Goal: Task Accomplishment & Management: Use online tool/utility

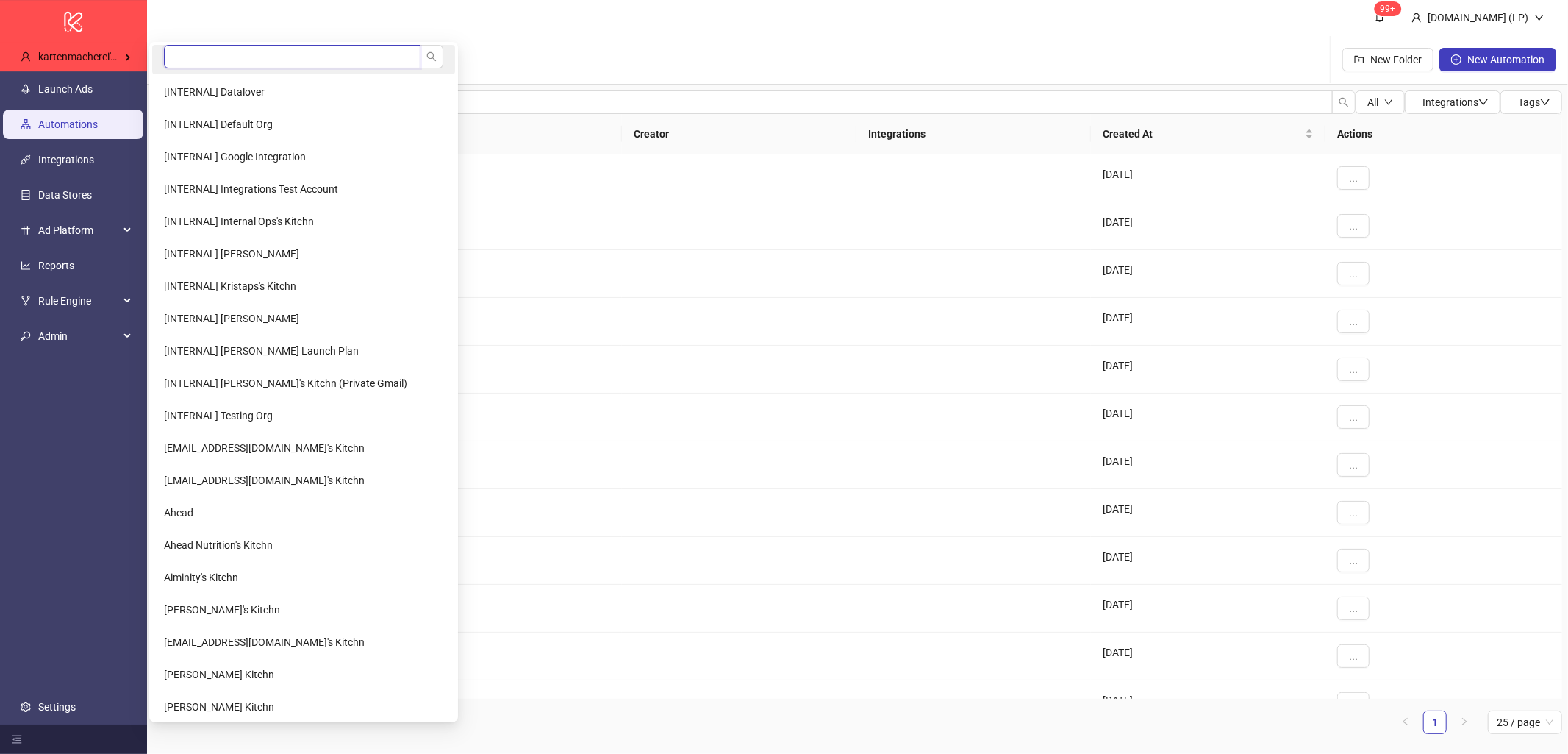
click at [185, 58] on input "search" at bounding box center [292, 57] width 257 height 24
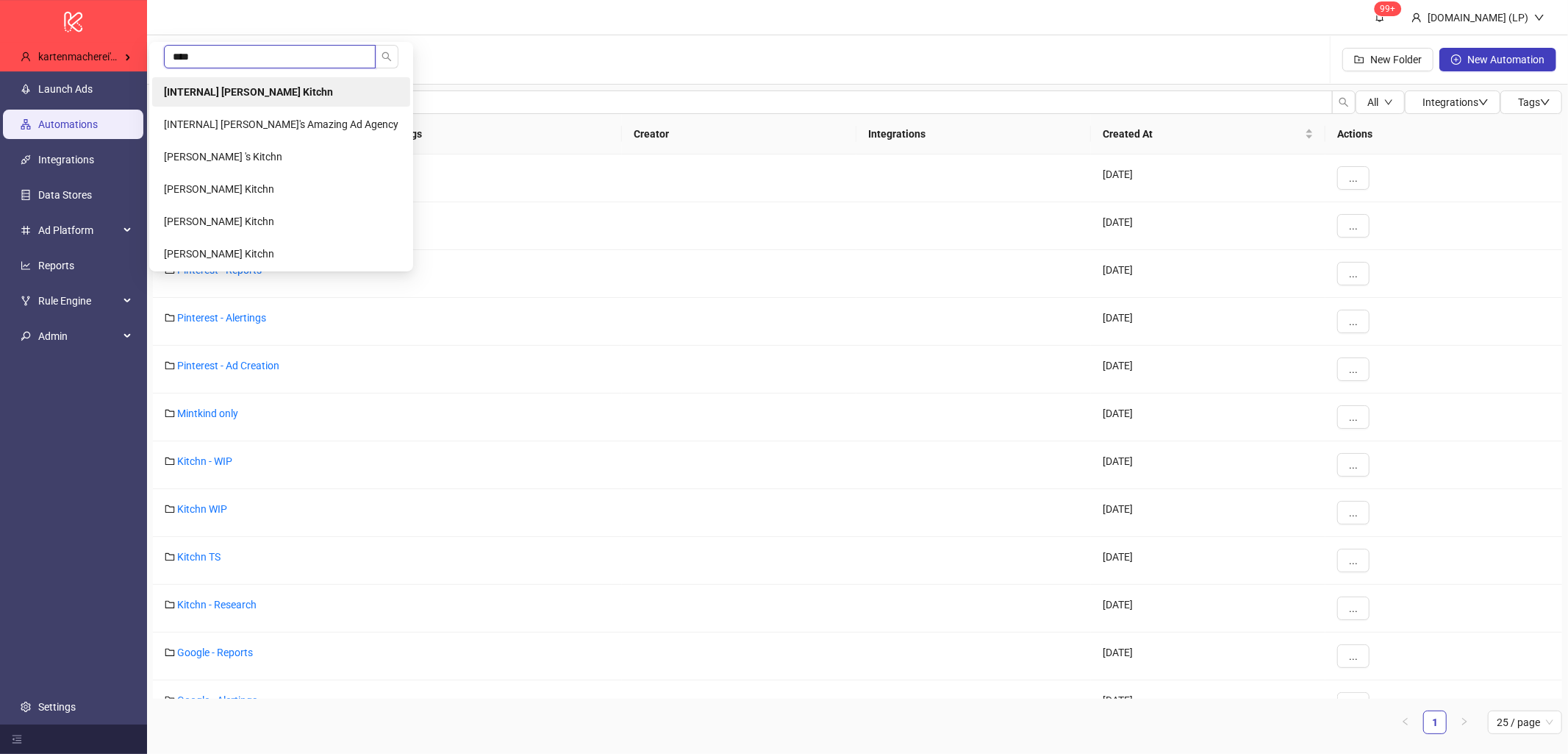
type input "****"
click at [213, 87] on b "[INTERNAL] [PERSON_NAME] Kitchn" at bounding box center [248, 91] width 169 height 12
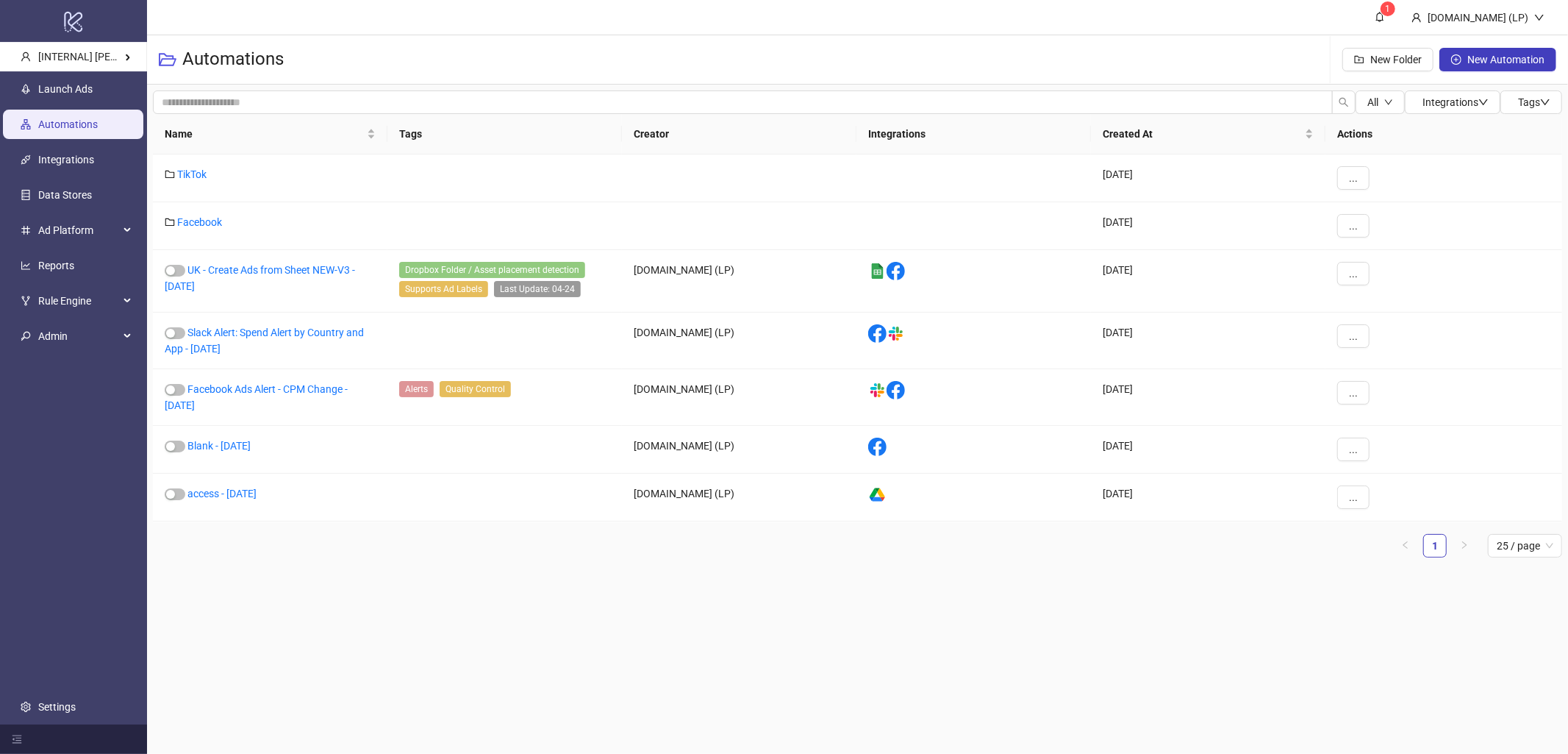
click at [98, 118] on link "Automations" at bounding box center [69, 124] width 60 height 12
click at [93, 95] on link "Launch Ads" at bounding box center [65, 88] width 54 height 12
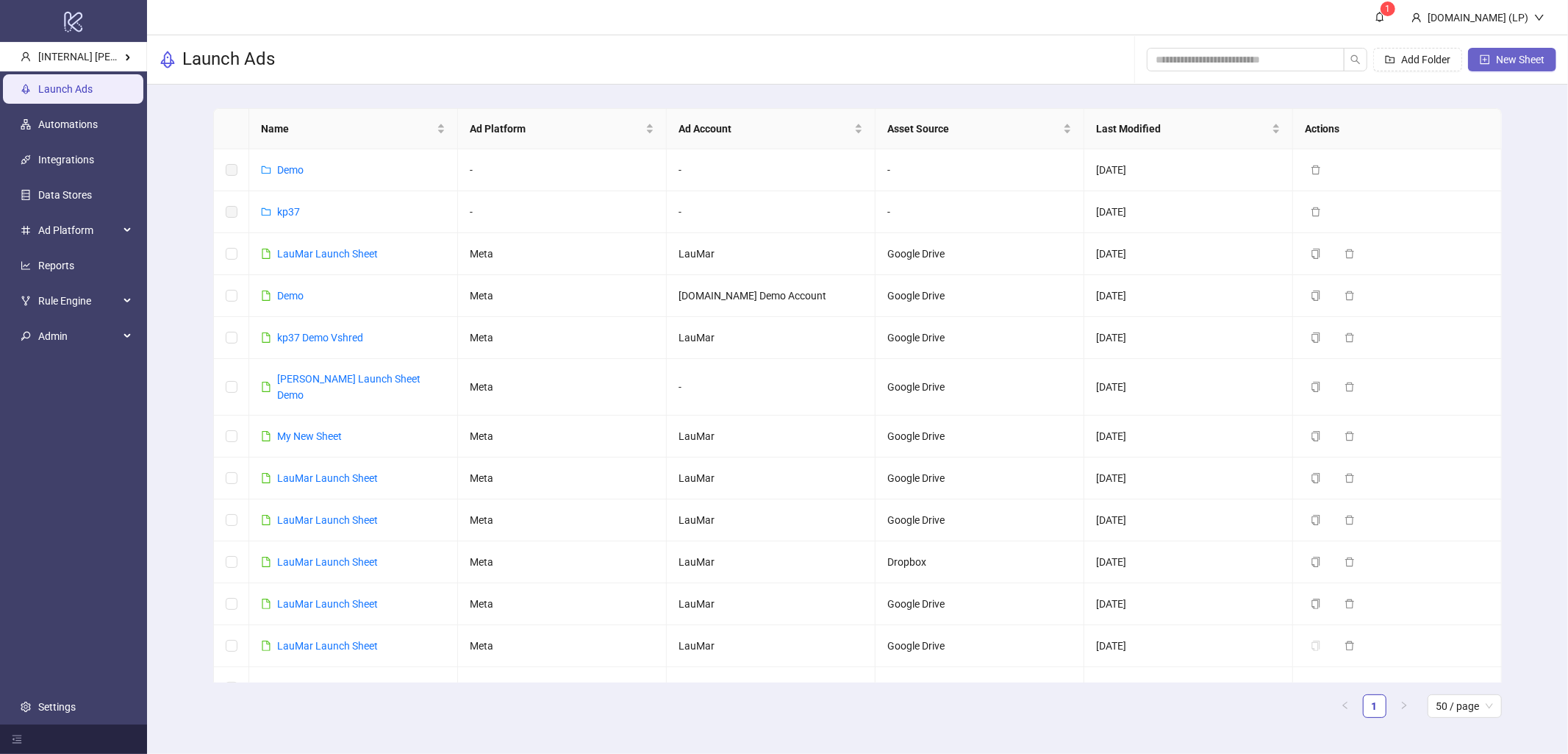
click at [1473, 59] on button "New Sheet" at bounding box center [1512, 60] width 88 height 24
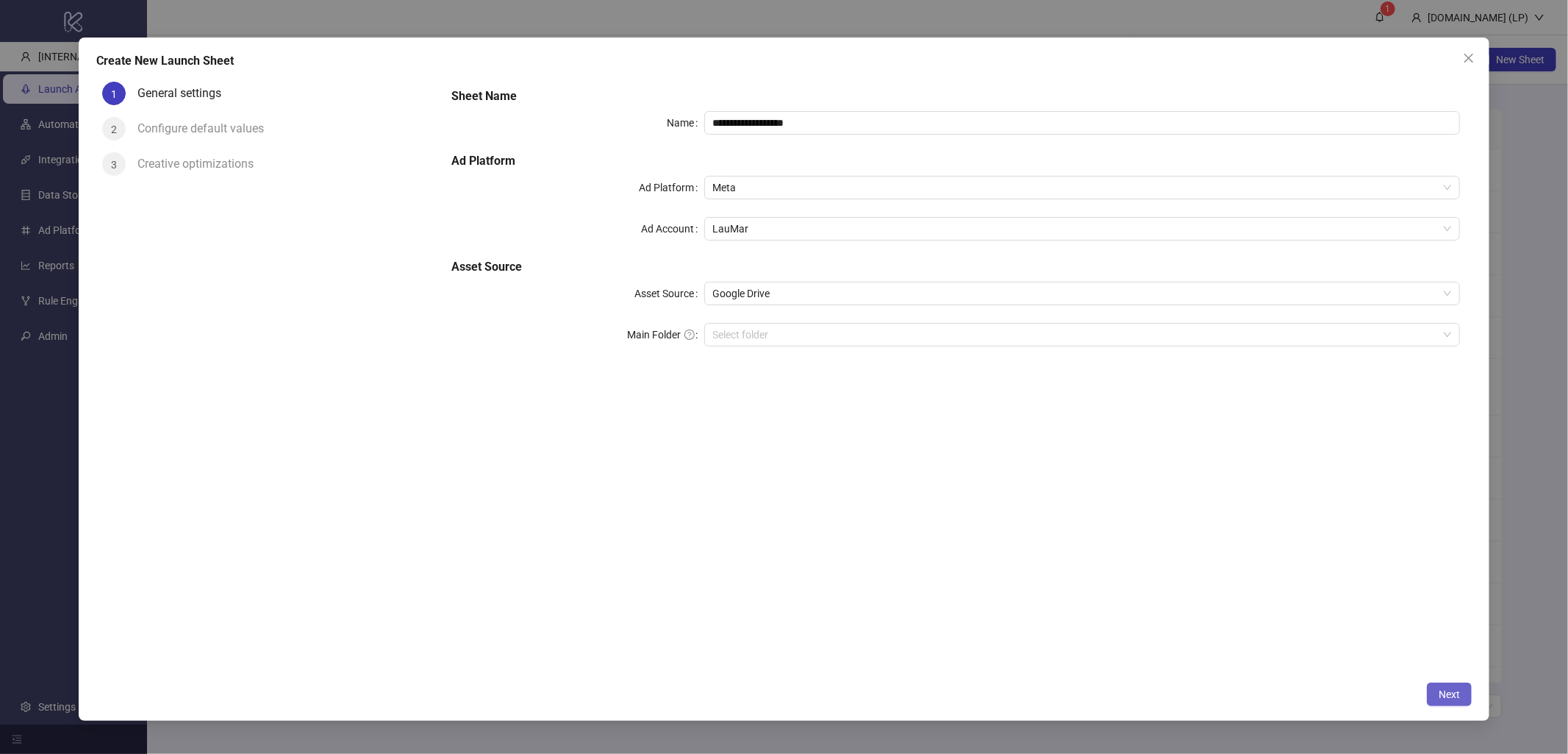
click at [1460, 684] on button "Next" at bounding box center [1449, 694] width 45 height 24
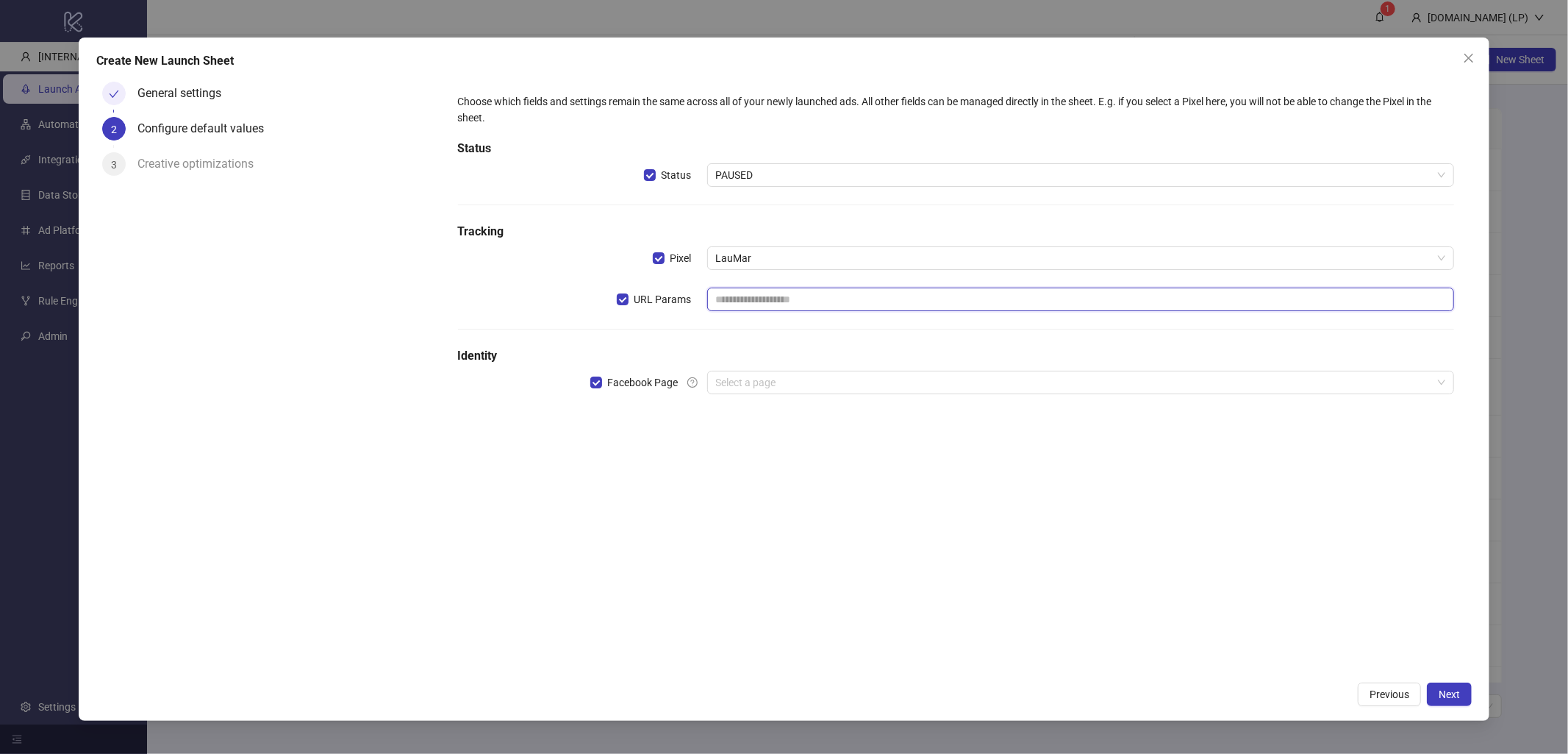
click at [1008, 292] on input "text" at bounding box center [1081, 299] width 747 height 24
type input "**********"
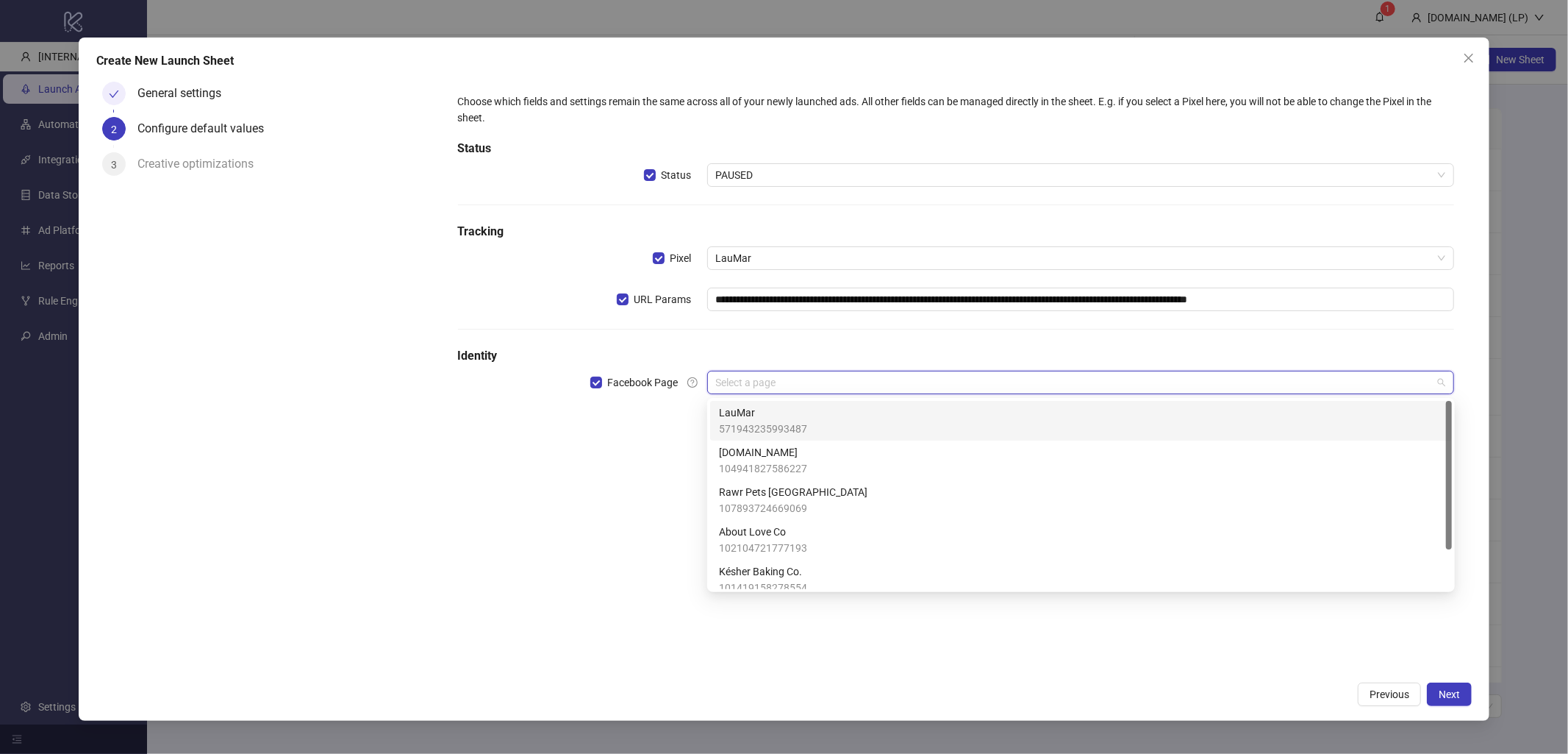
click at [829, 392] on input "search" at bounding box center [1074, 382] width 717 height 22
click at [795, 436] on span "571943235993487" at bounding box center [763, 429] width 88 height 17
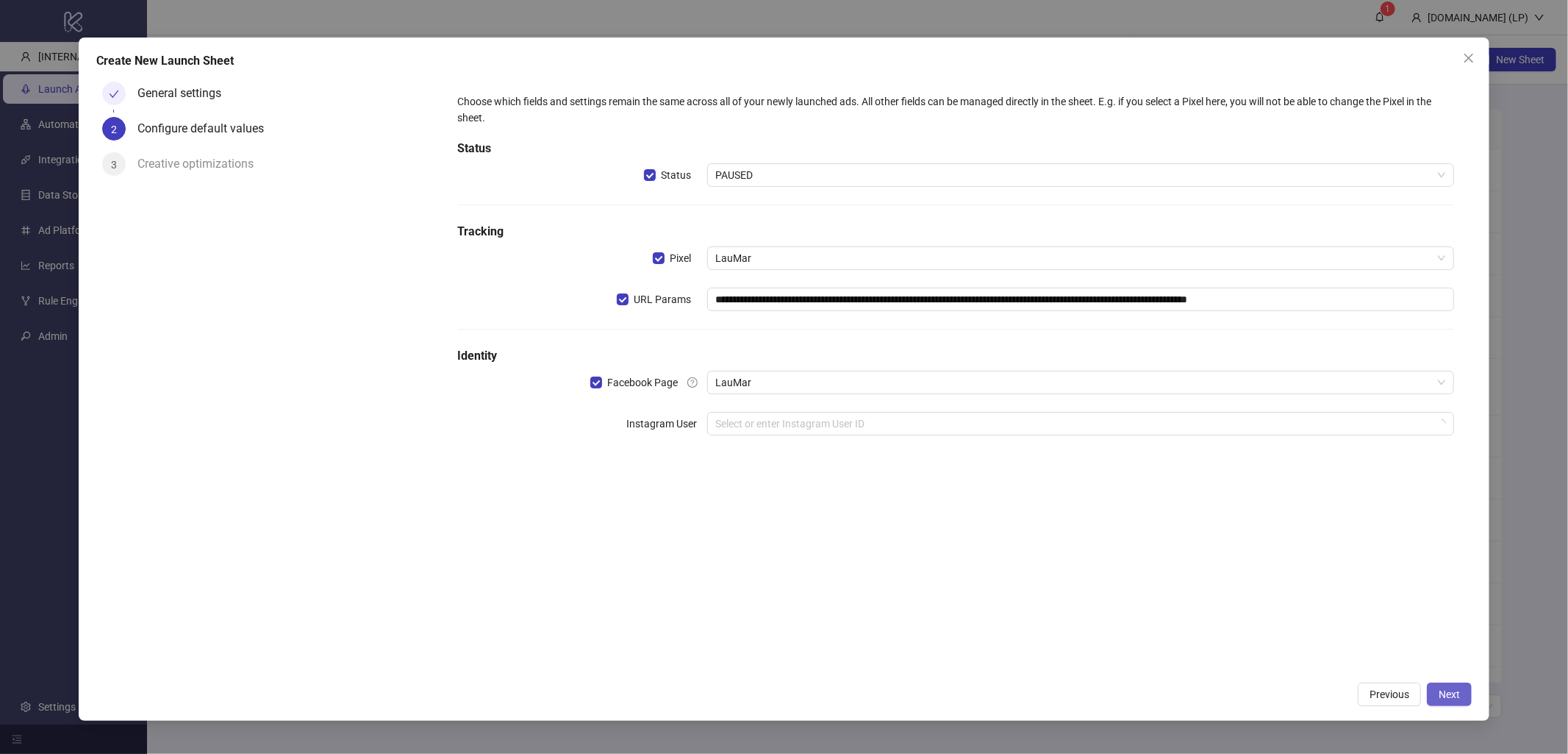
click at [1443, 686] on button "Next" at bounding box center [1449, 694] width 45 height 24
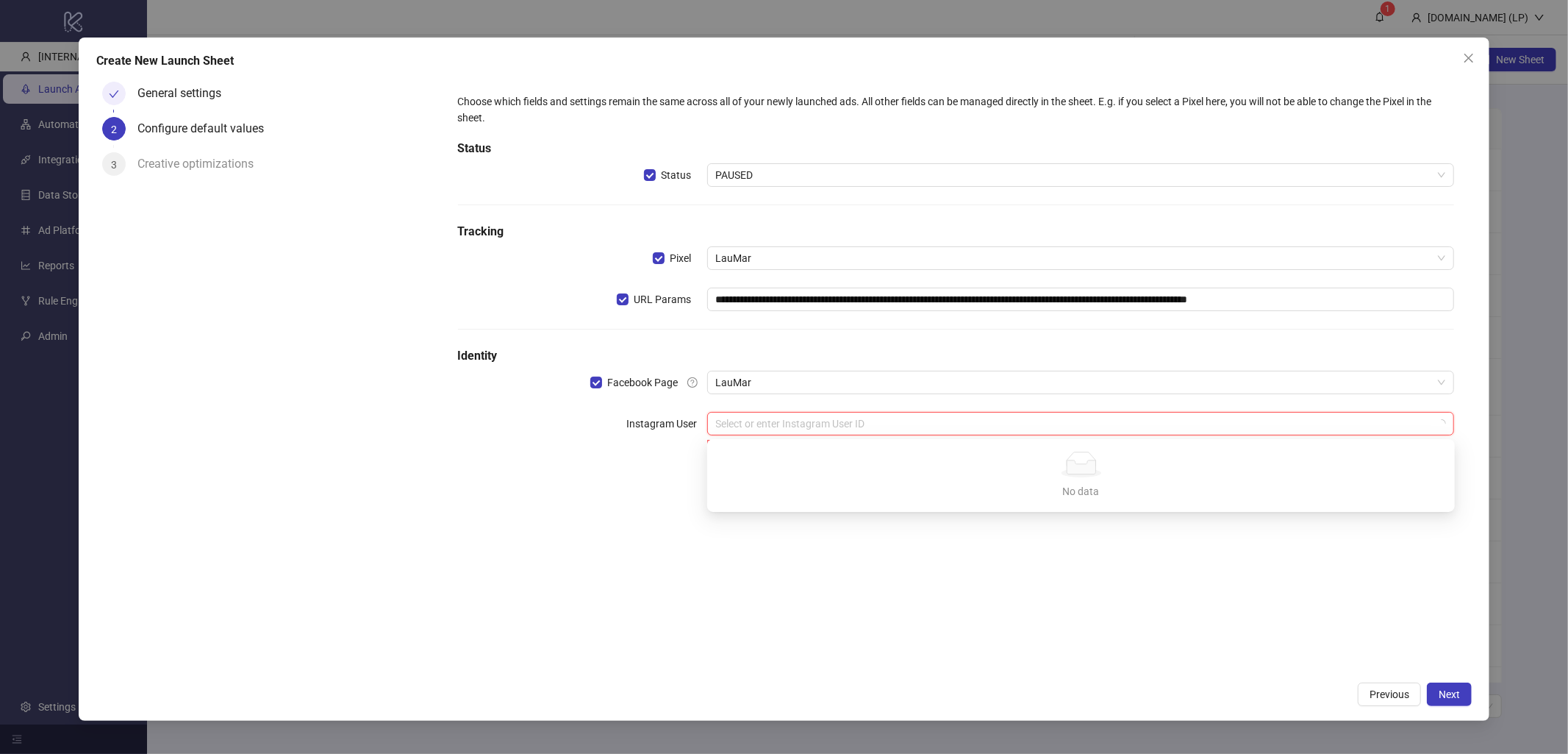
click at [1186, 427] on input "search" at bounding box center [1074, 424] width 717 height 22
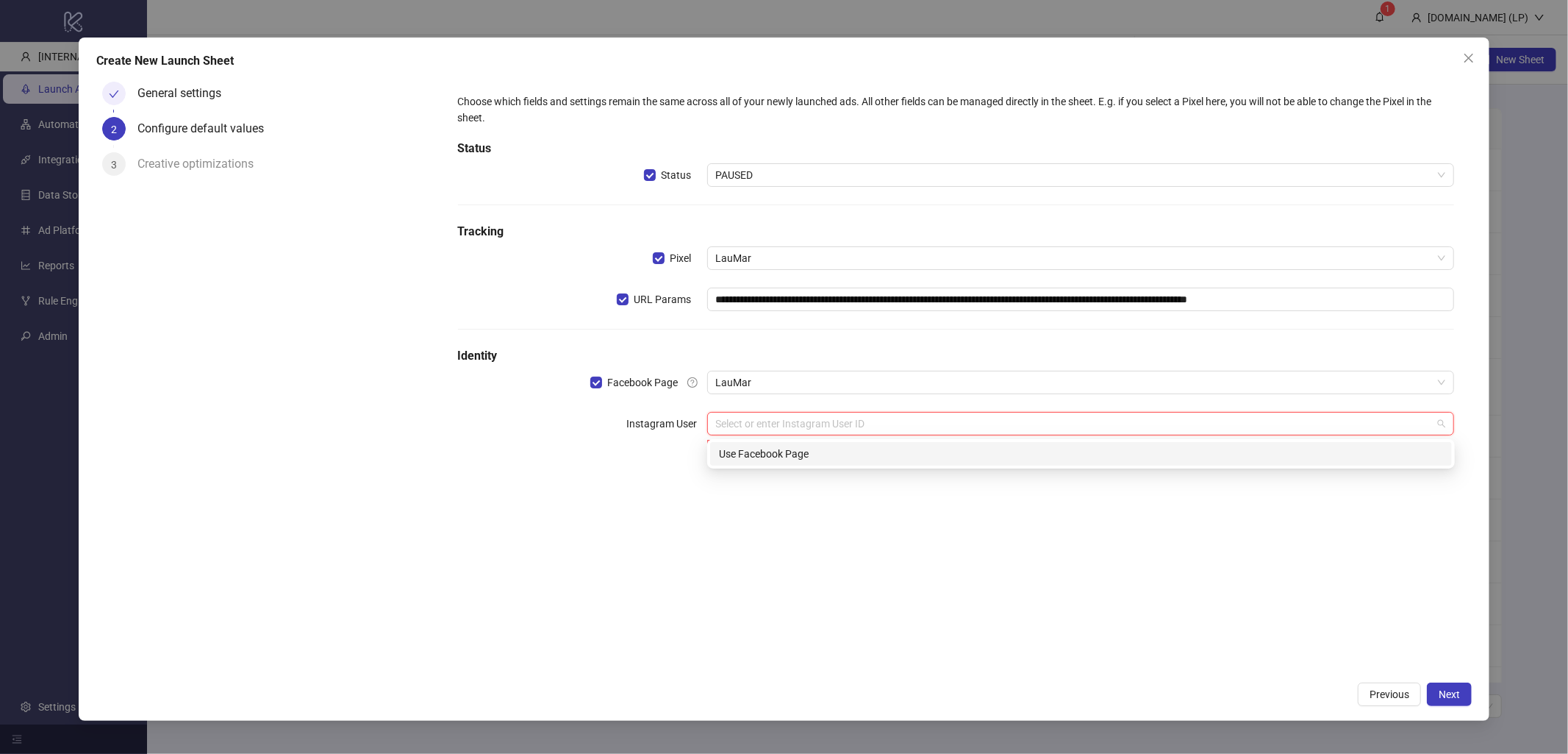
click at [843, 447] on div "Use Facebook Page" at bounding box center [1081, 454] width 724 height 17
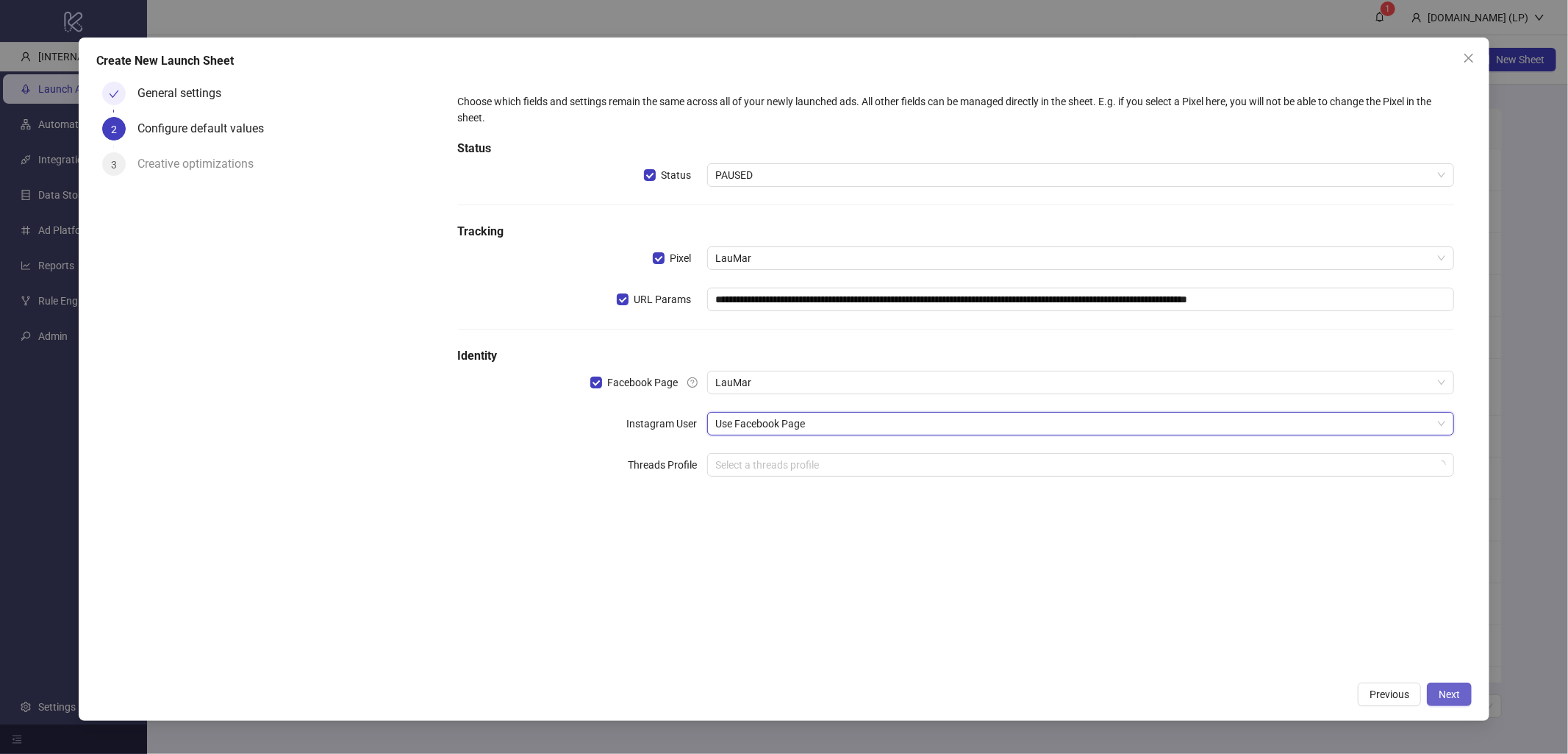
click at [1468, 702] on button "Next" at bounding box center [1449, 694] width 45 height 24
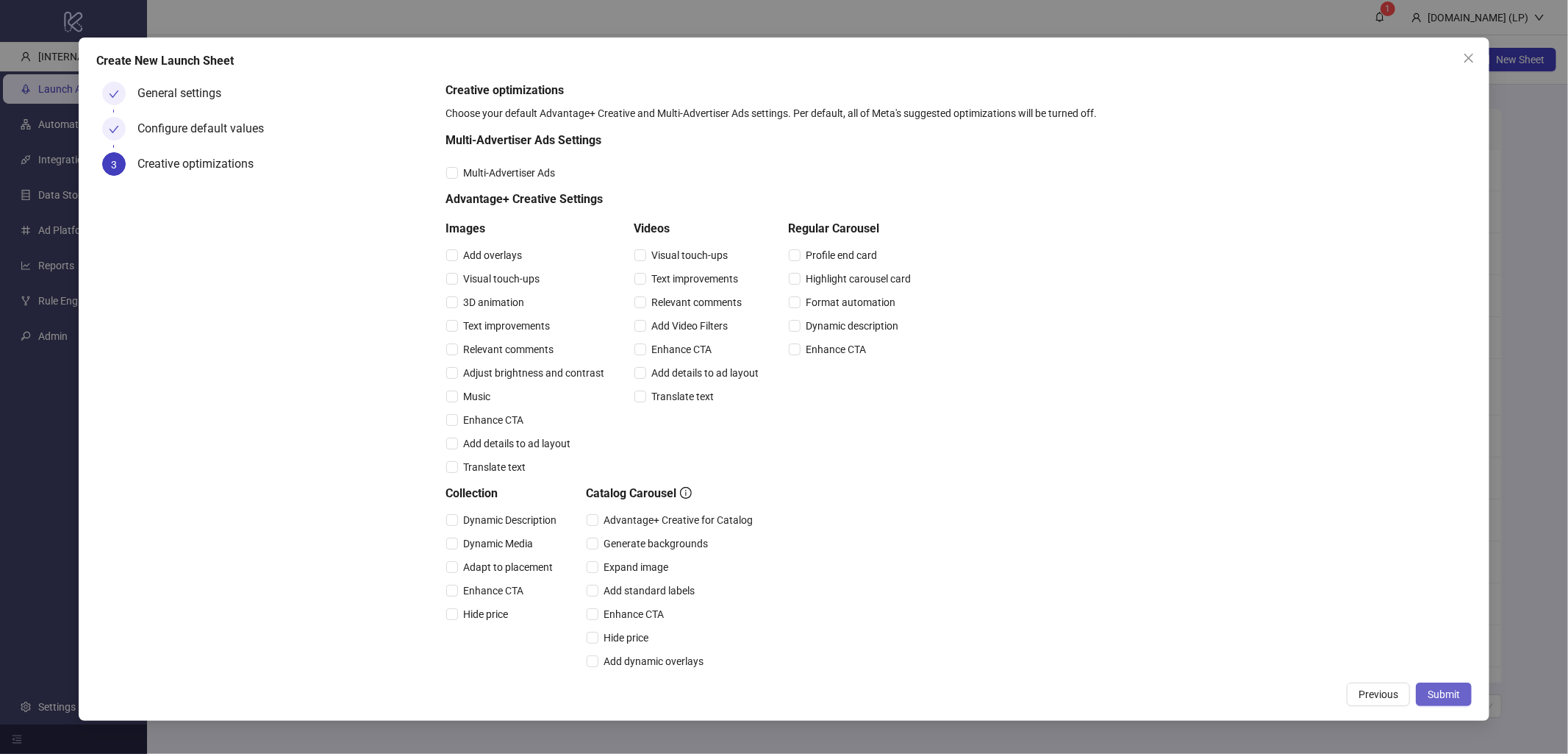
click at [1460, 704] on button "Submit" at bounding box center [1444, 694] width 56 height 24
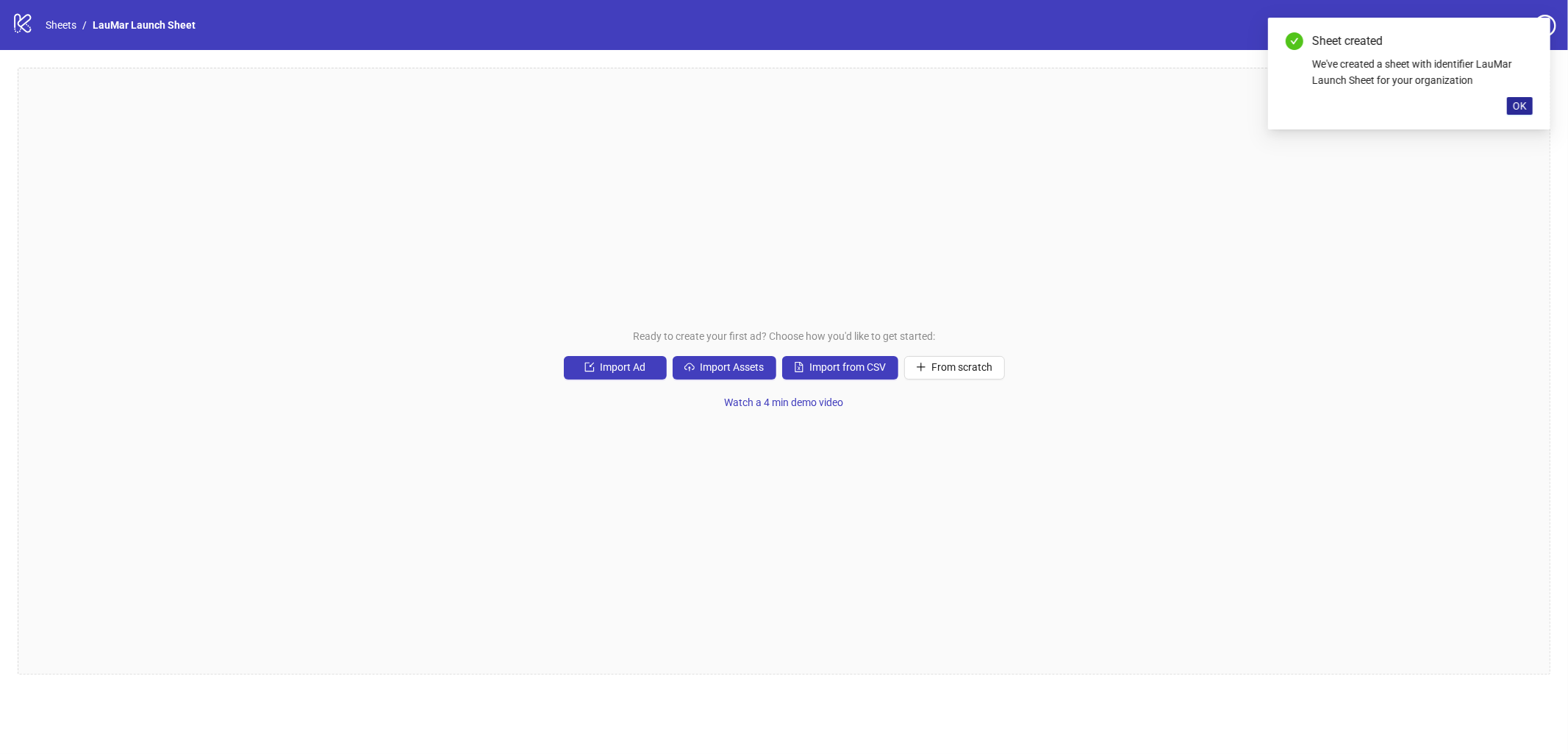
click at [1520, 105] on span "OK" at bounding box center [1520, 106] width 14 height 12
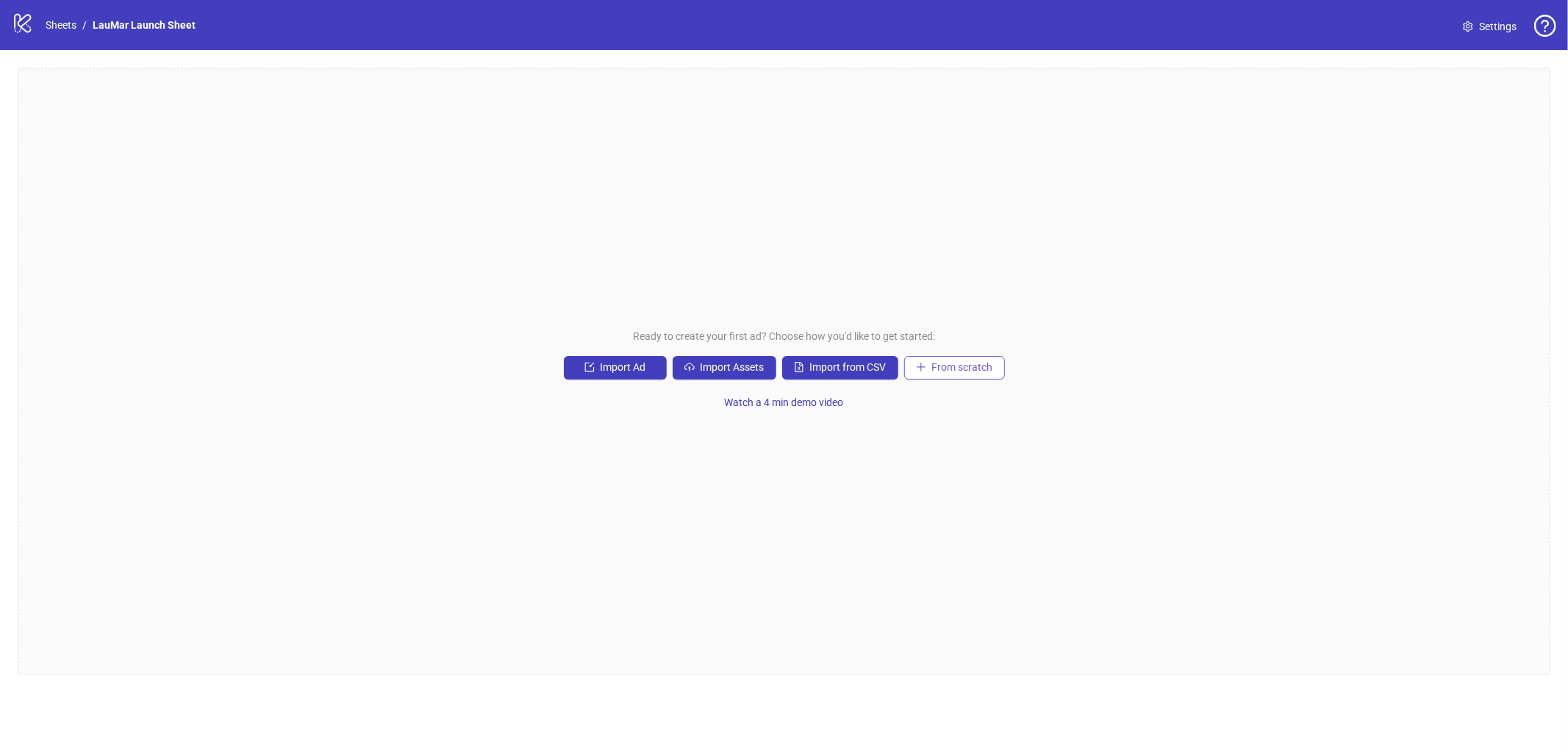
click at [943, 366] on span "From scratch" at bounding box center [962, 366] width 61 height 12
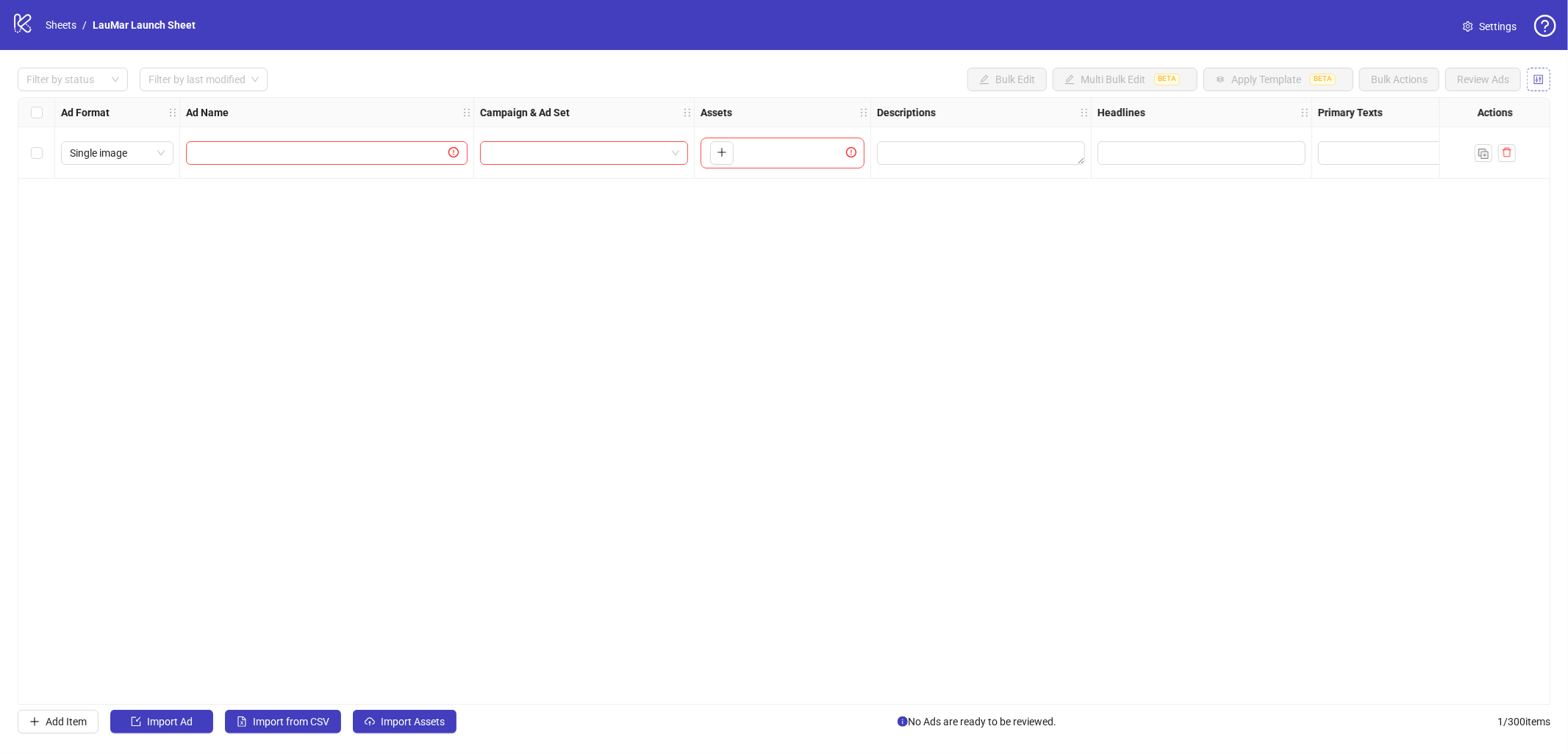
click at [1547, 83] on button "button" at bounding box center [1539, 80] width 24 height 24
click at [1535, 83] on icon "control" at bounding box center [1538, 79] width 10 height 10
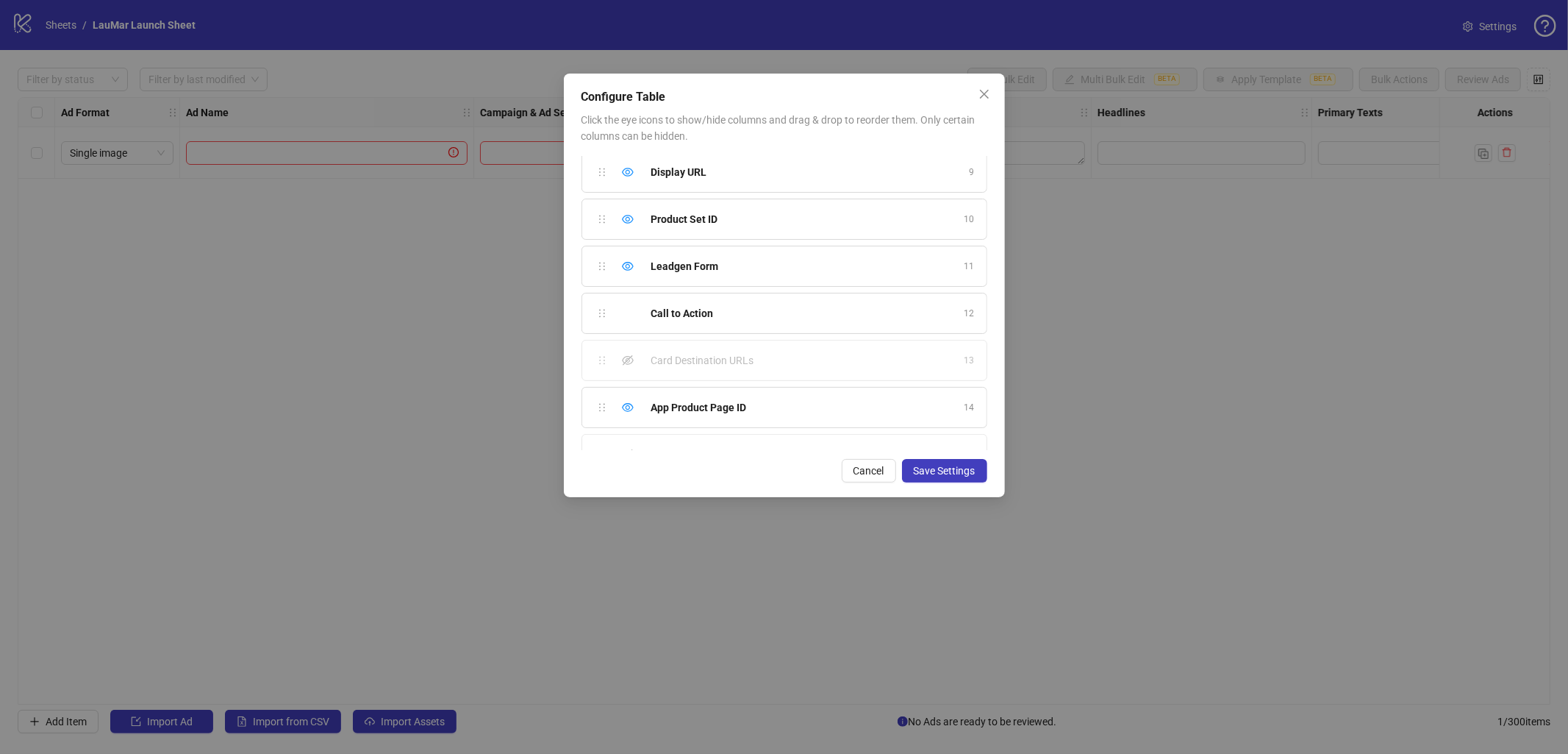
scroll to position [460, 0]
click at [625, 381] on icon "eye-invisible" at bounding box center [628, 376] width 12 height 12
click at [630, 418] on icon "eye-invisible" at bounding box center [628, 423] width 12 height 12
click at [984, 89] on icon "close" at bounding box center [984, 94] width 12 height 12
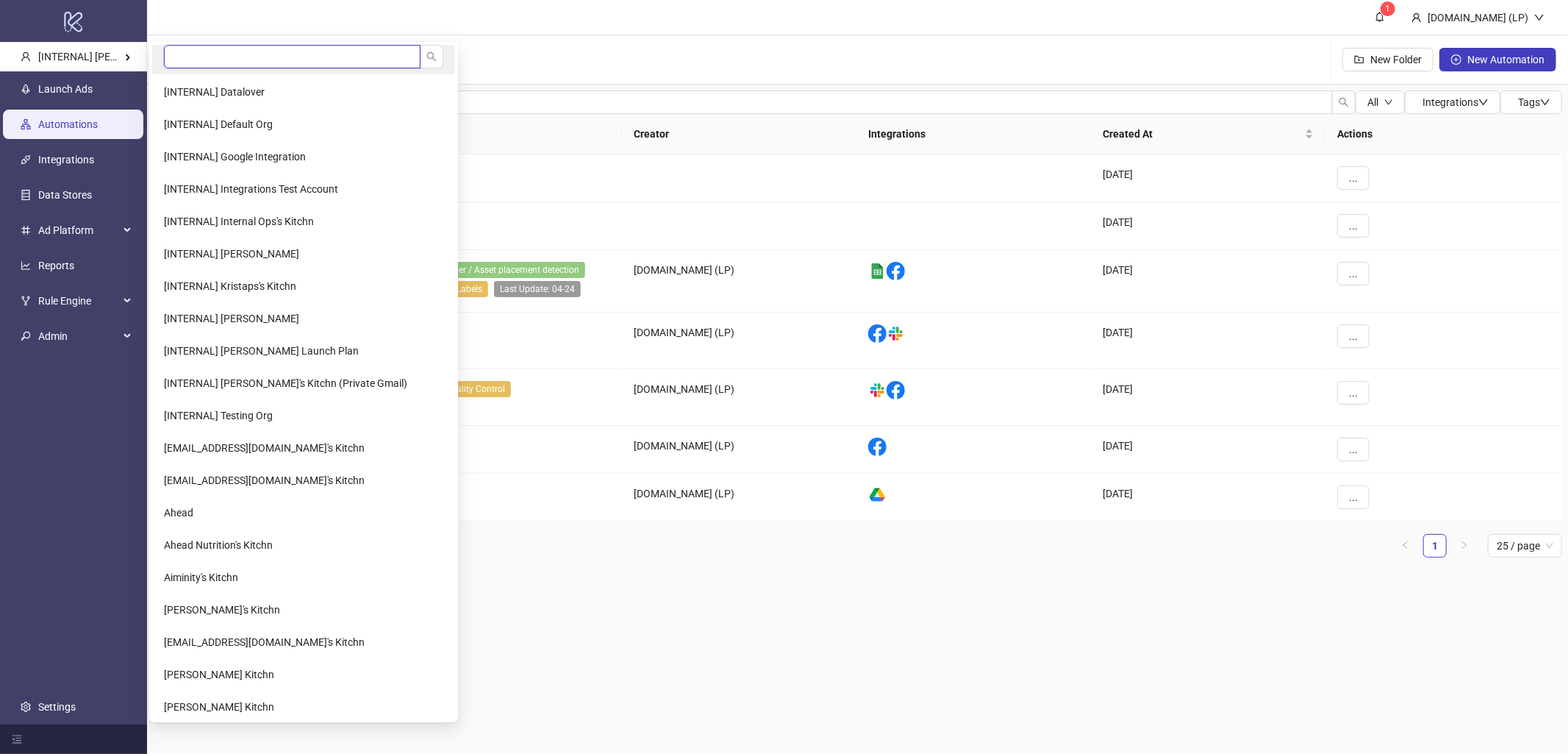
click at [236, 60] on input "search" at bounding box center [292, 57] width 257 height 24
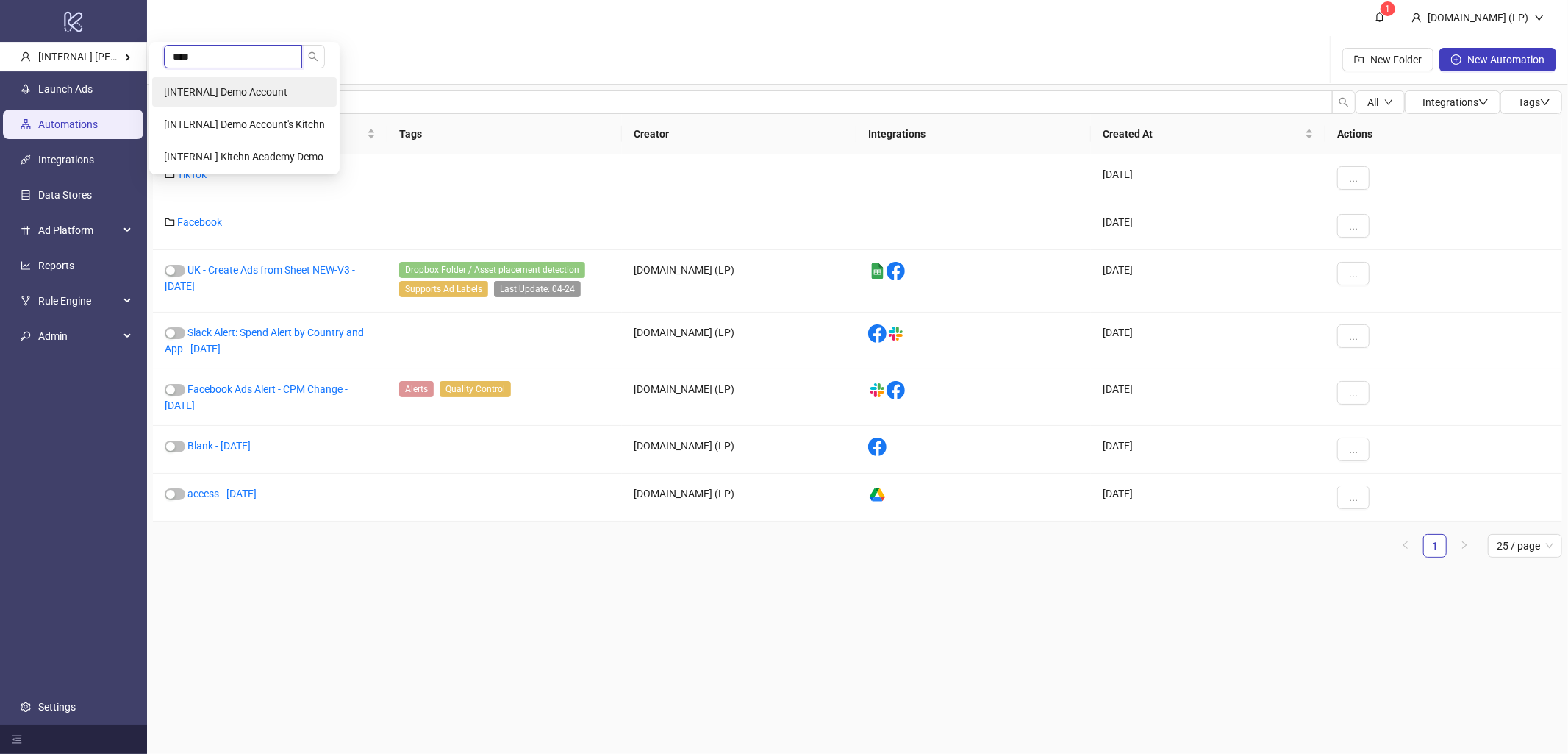
type input "****"
click at [240, 86] on span "[INTERNAL] Demo Account" at bounding box center [225, 91] width 124 height 12
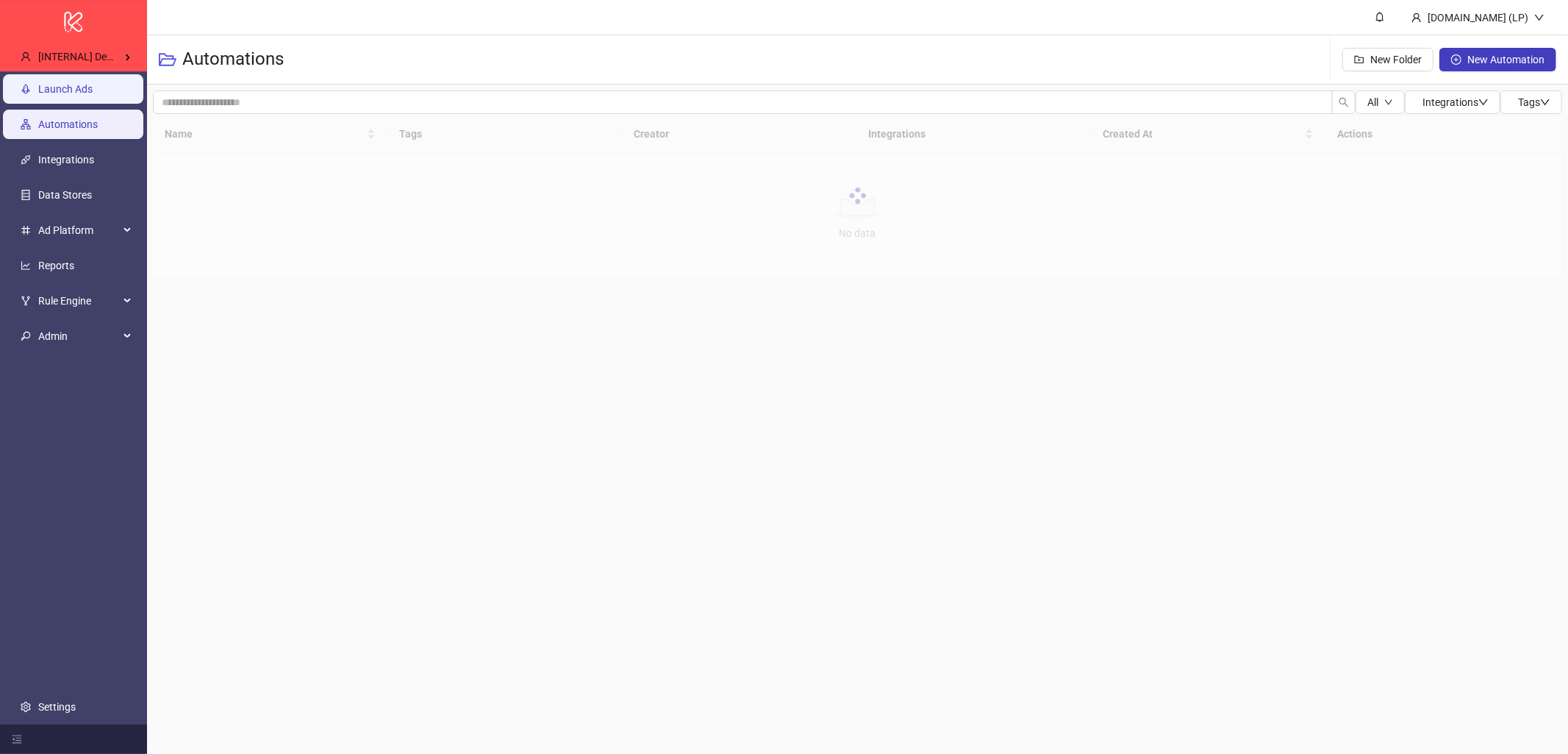
click at [93, 95] on link "Launch Ads" at bounding box center [65, 88] width 54 height 12
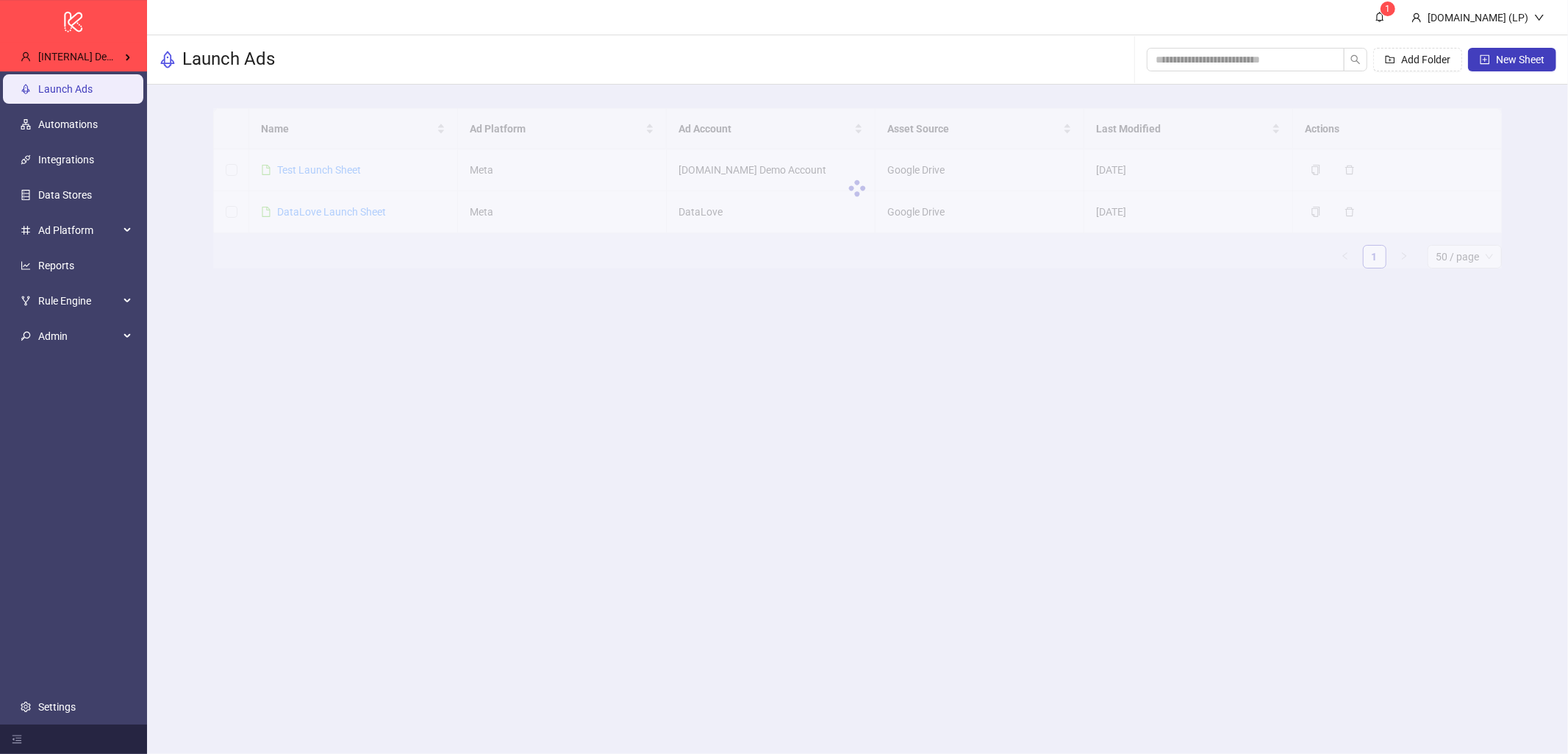
click at [747, 403] on main "1 [DOMAIN_NAME] (LP) Launch Ads Add Folder New Sheet Name Ad Platform Ad Accoun…" at bounding box center [858, 377] width 1421 height 754
click at [297, 170] on link "Test Launch Sheet" at bounding box center [319, 169] width 83 height 12
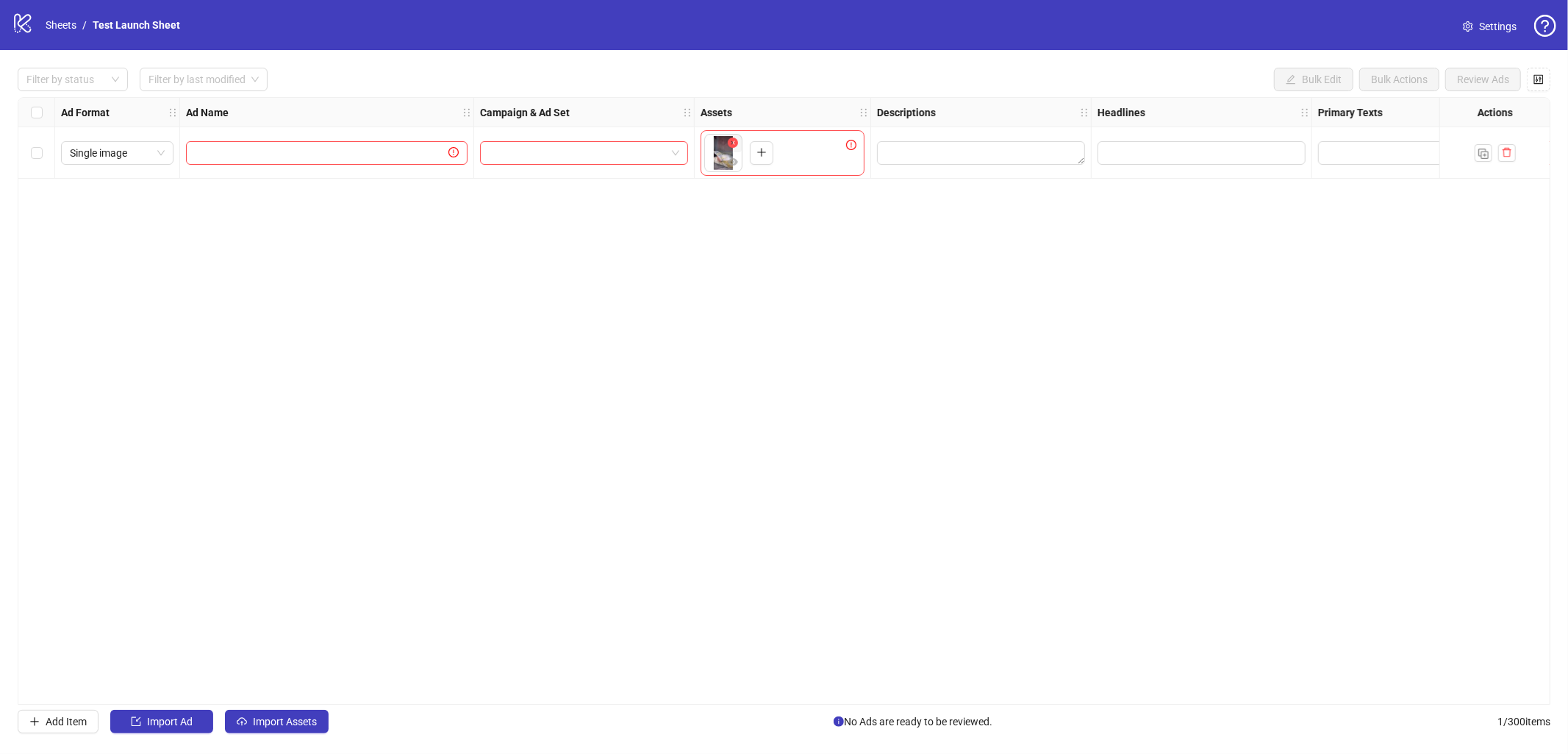
click at [739, 143] on button "button" at bounding box center [732, 143] width 17 height 17
click at [1543, 76] on icon "control" at bounding box center [1539, 79] width 9 height 9
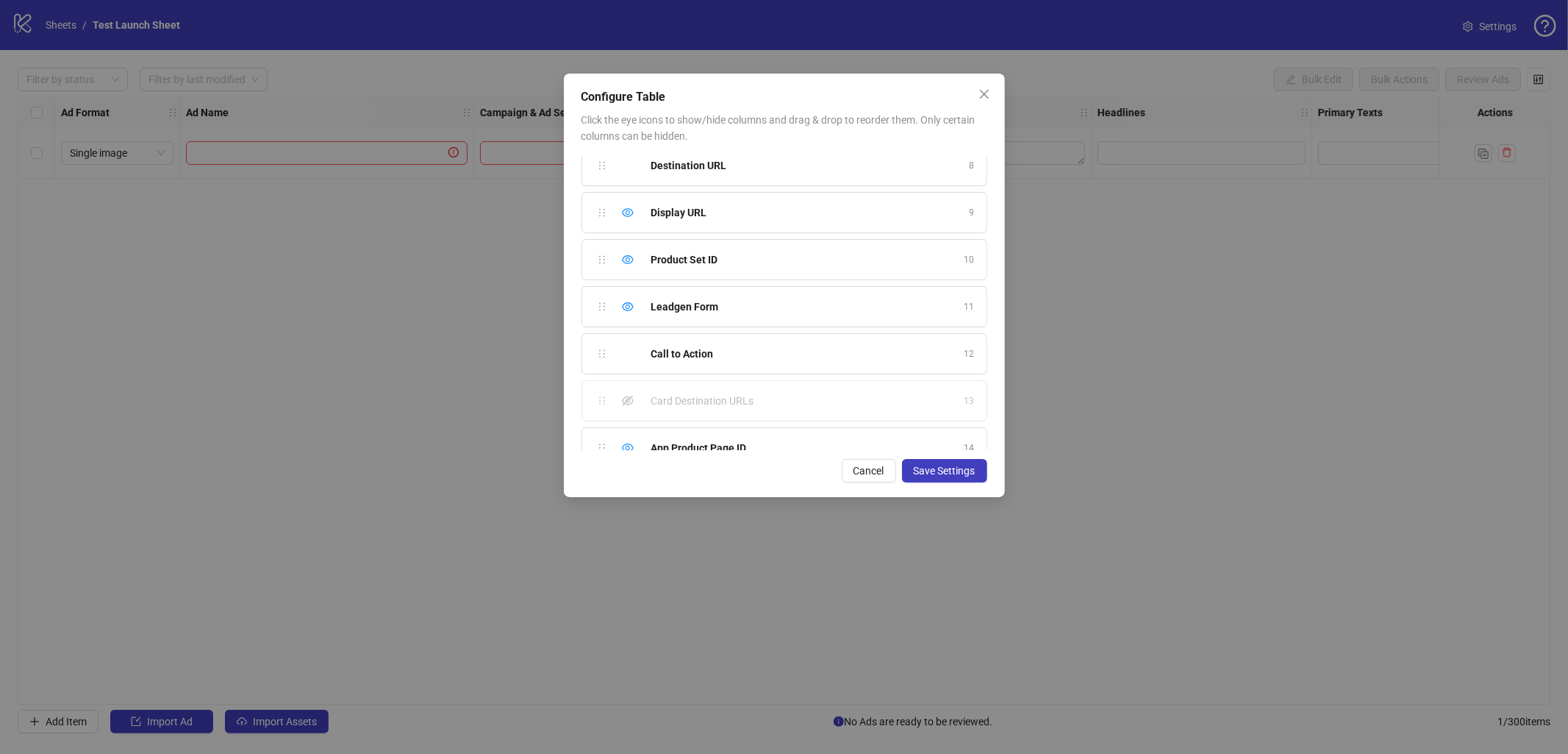
scroll to position [366, 0]
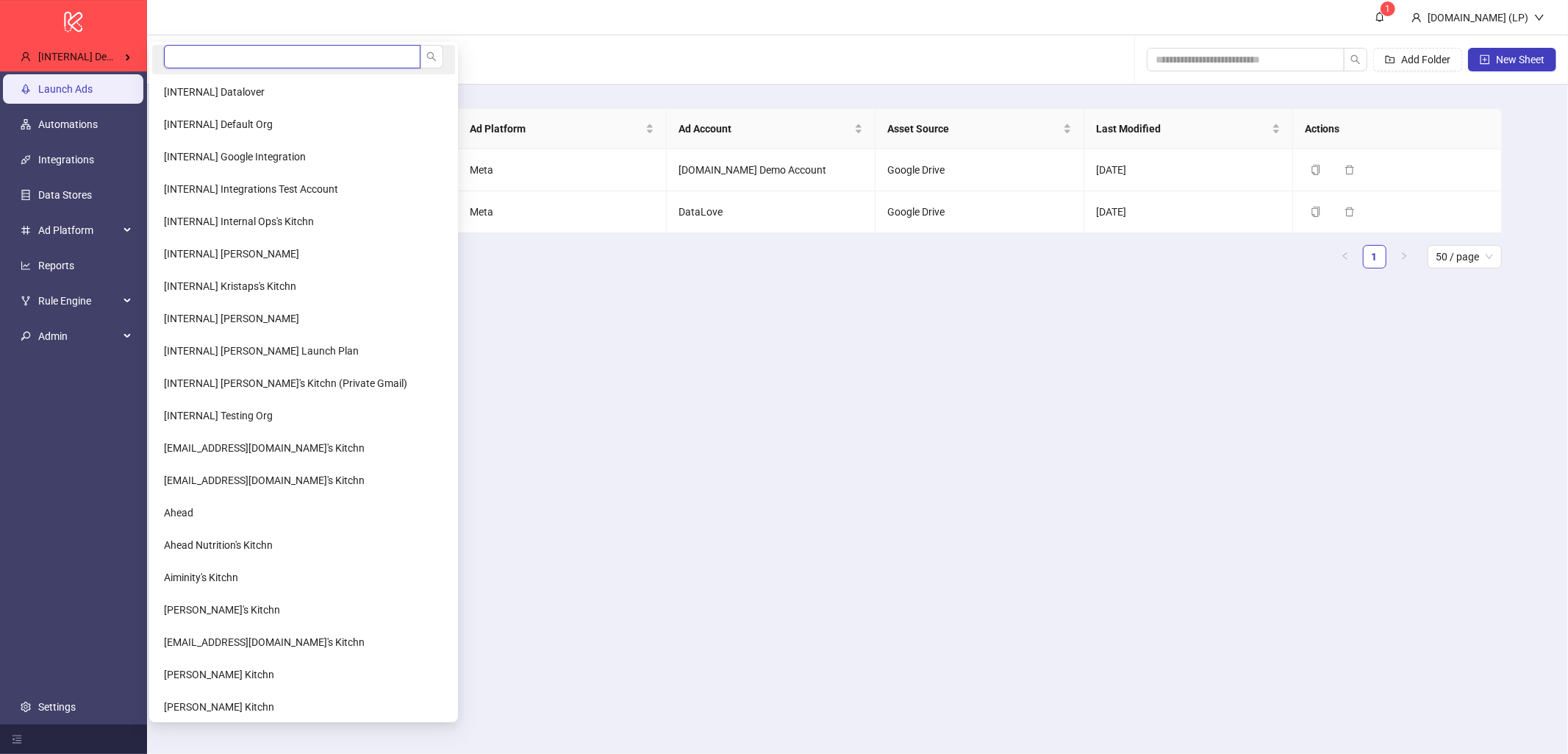
click at [278, 64] on input "search" at bounding box center [292, 57] width 257 height 24
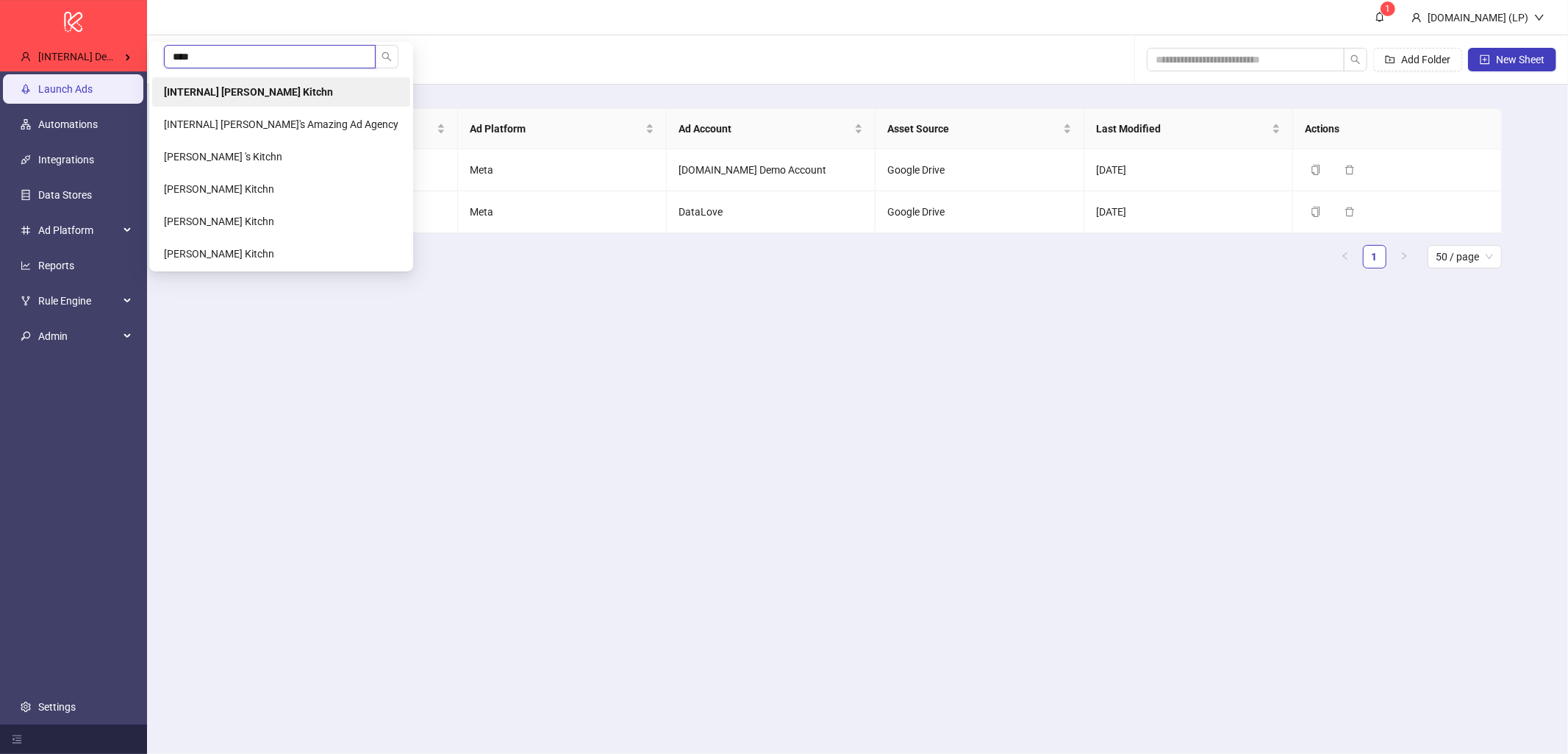
type input "****"
click at [279, 77] on li "[INTERNAL] [PERSON_NAME] Kitchn" at bounding box center [281, 91] width 258 height 29
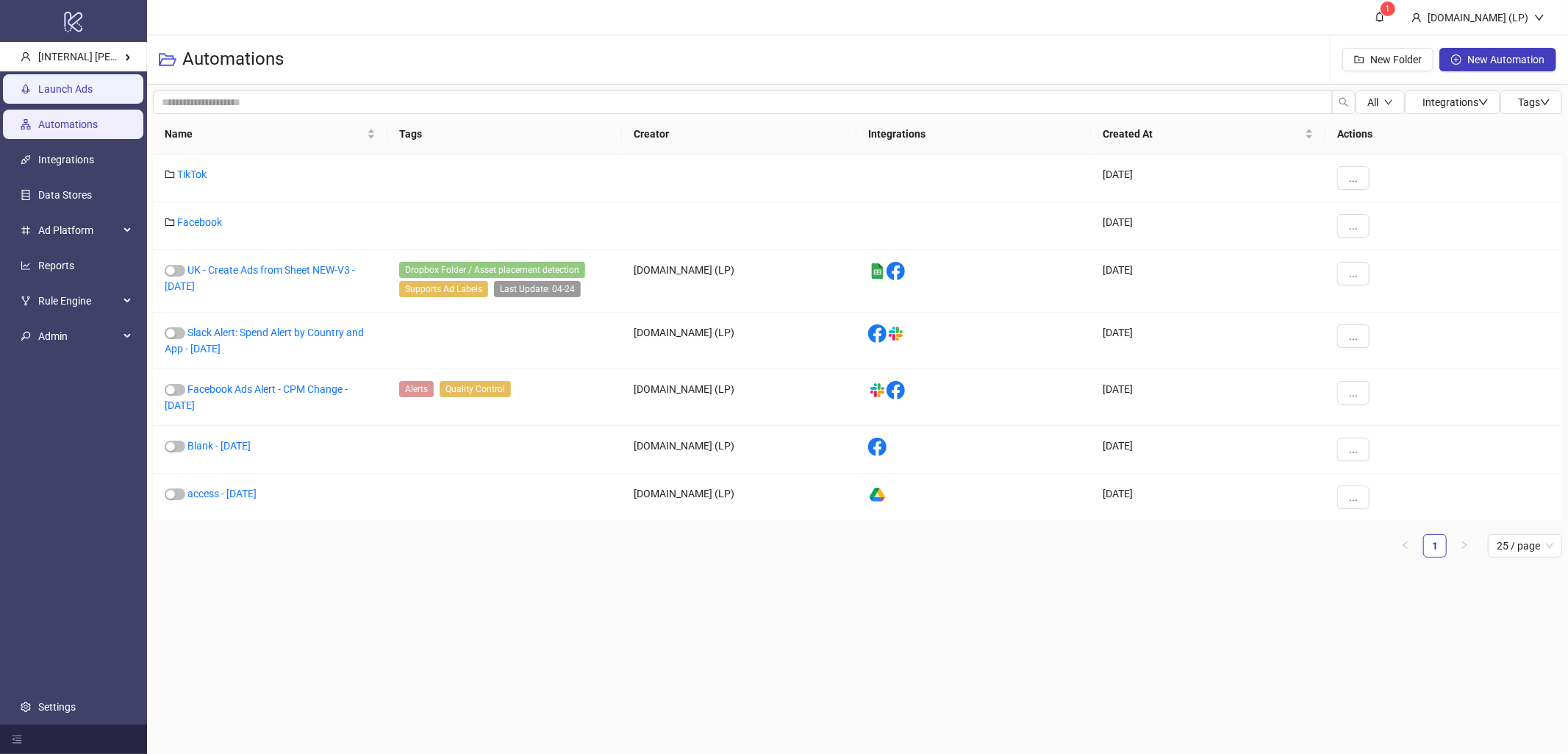
click at [84, 84] on link "Launch Ads" at bounding box center [65, 88] width 54 height 12
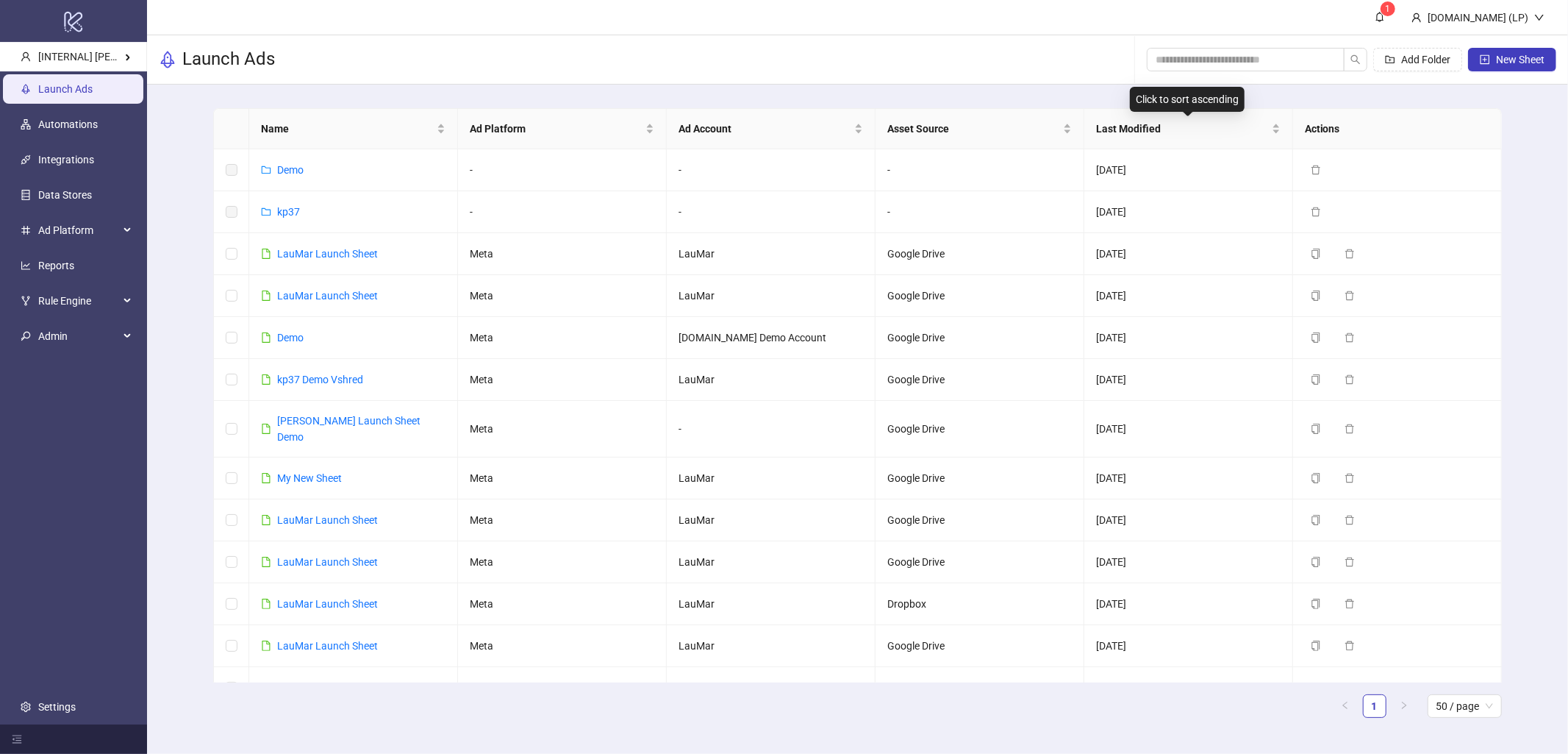
click at [1157, 125] on span "Last Modified" at bounding box center [1182, 128] width 172 height 17
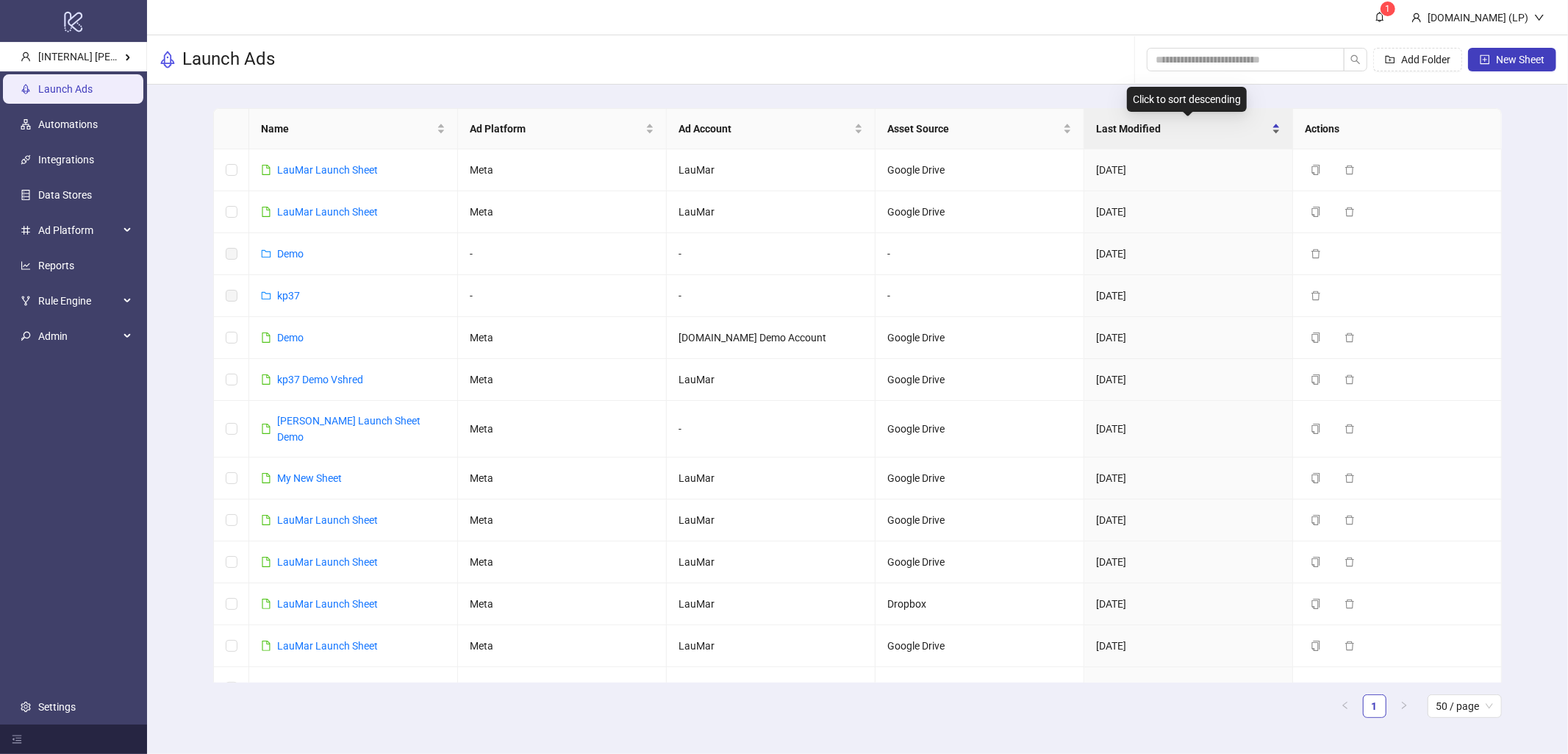
click at [1103, 137] on div "Last Modified" at bounding box center [1188, 128] width 184 height 17
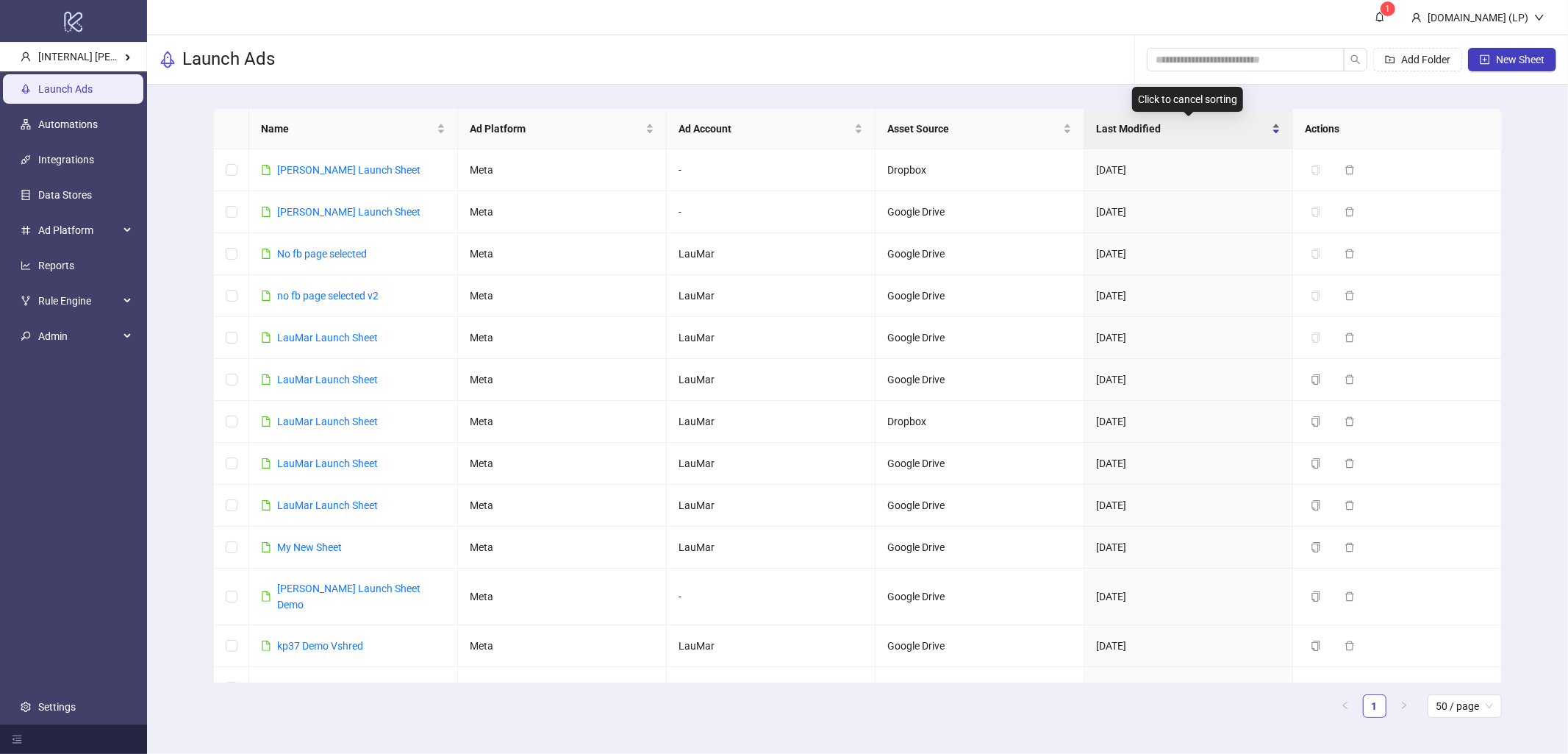
click at [1168, 124] on span "Last Modified" at bounding box center [1182, 128] width 172 height 17
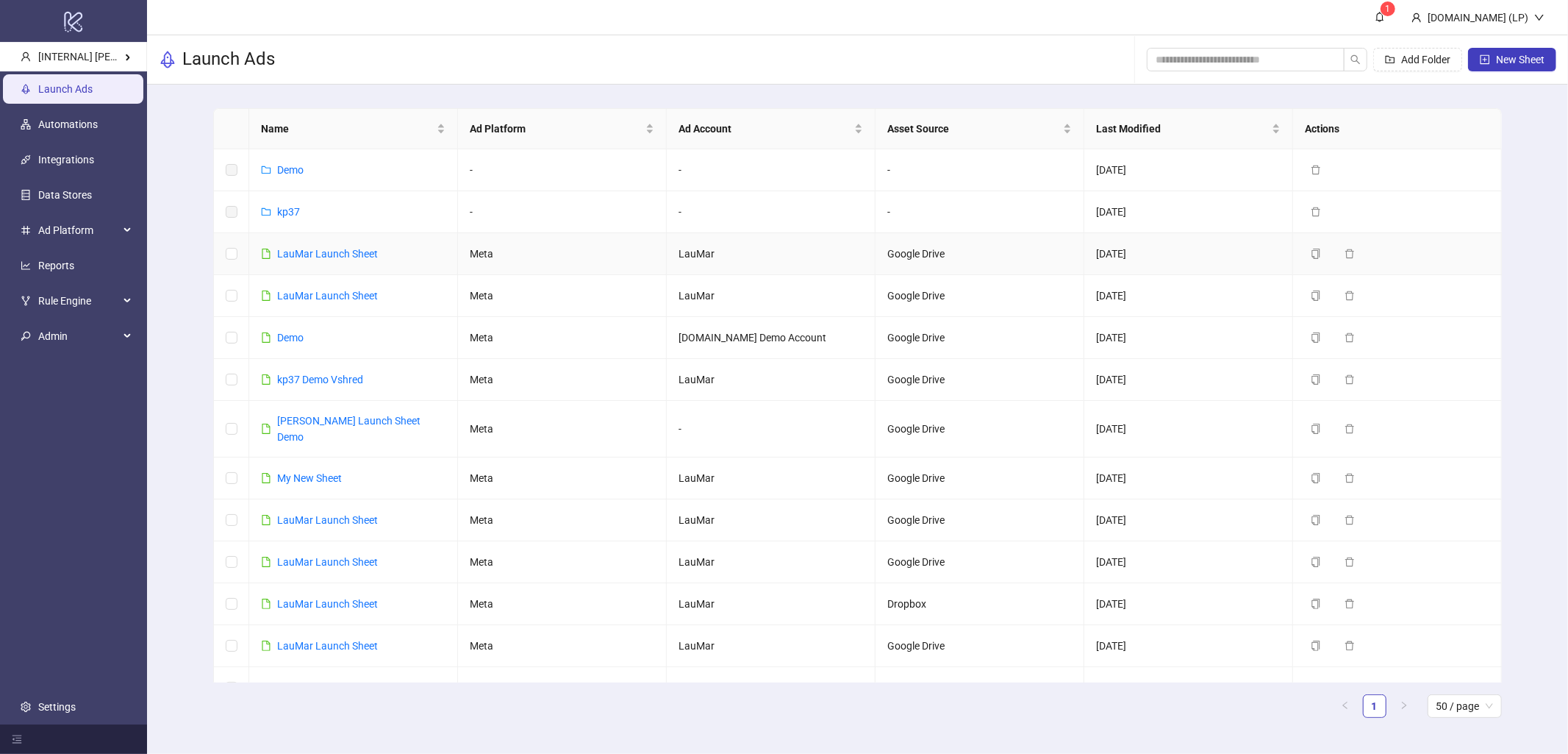
click at [351, 260] on div "LauMar Launch Sheet" at bounding box center [328, 254] width 101 height 17
click at [359, 248] on link "LauMar Launch Sheet" at bounding box center [328, 254] width 101 height 12
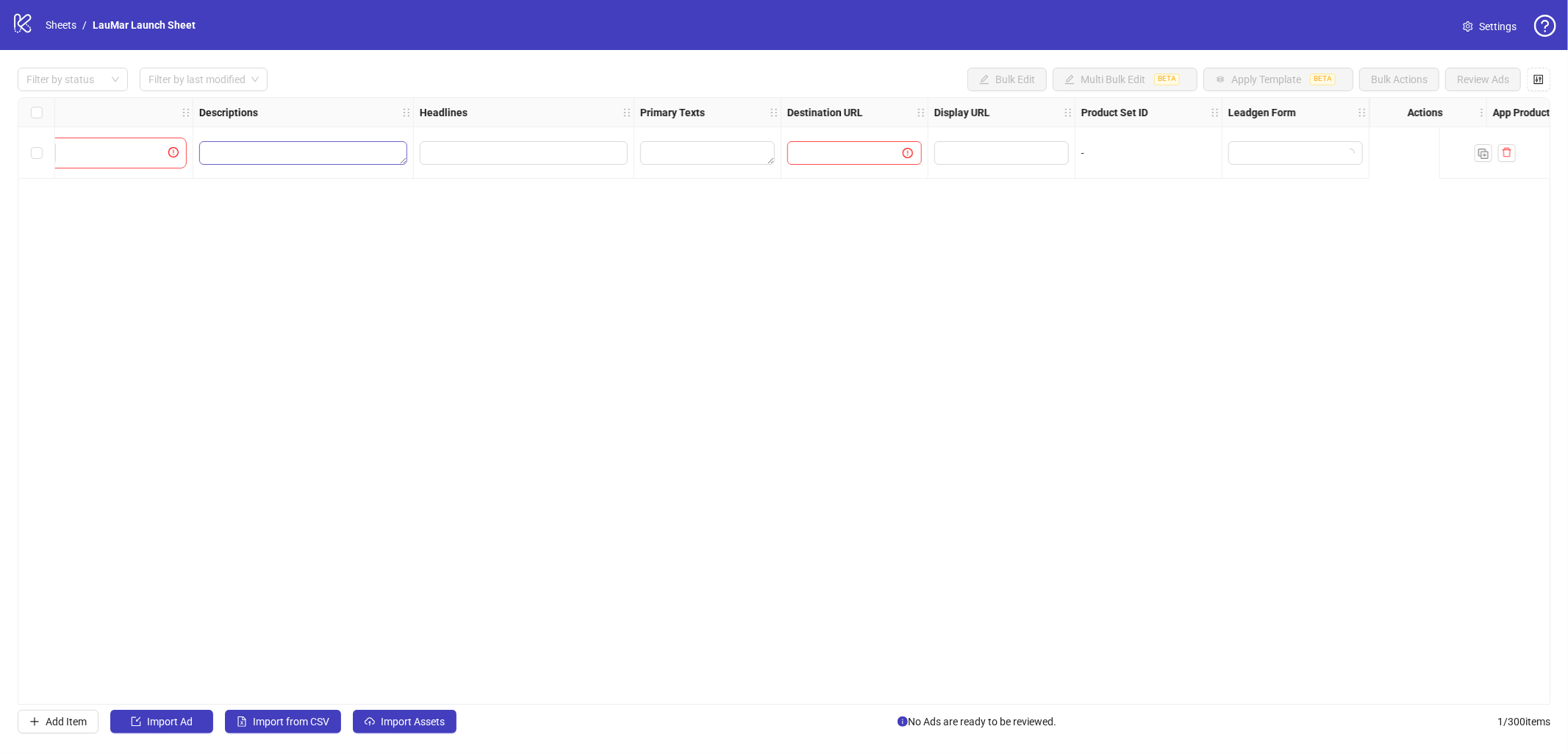
scroll to position [0, 872]
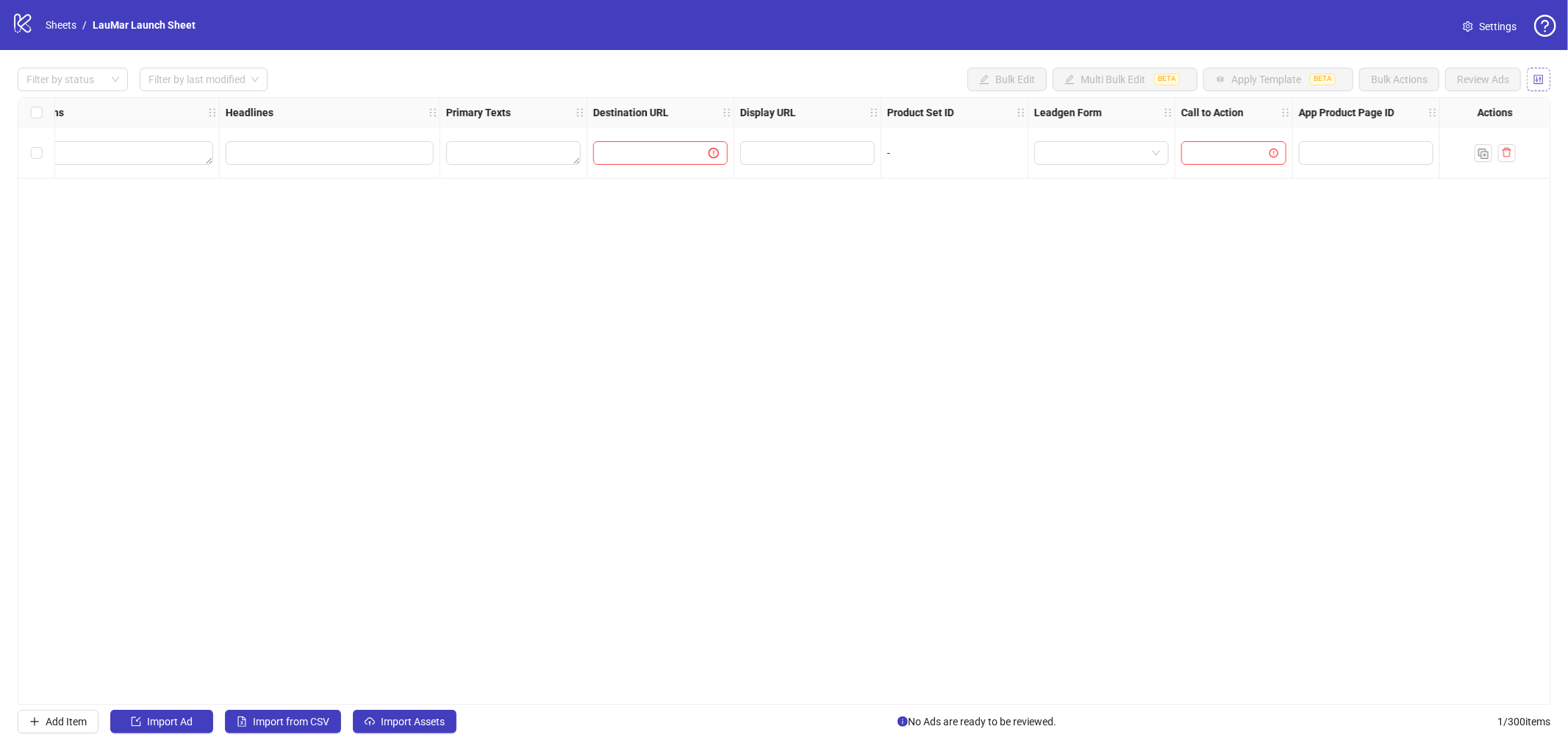
click at [1546, 77] on button "button" at bounding box center [1539, 80] width 24 height 24
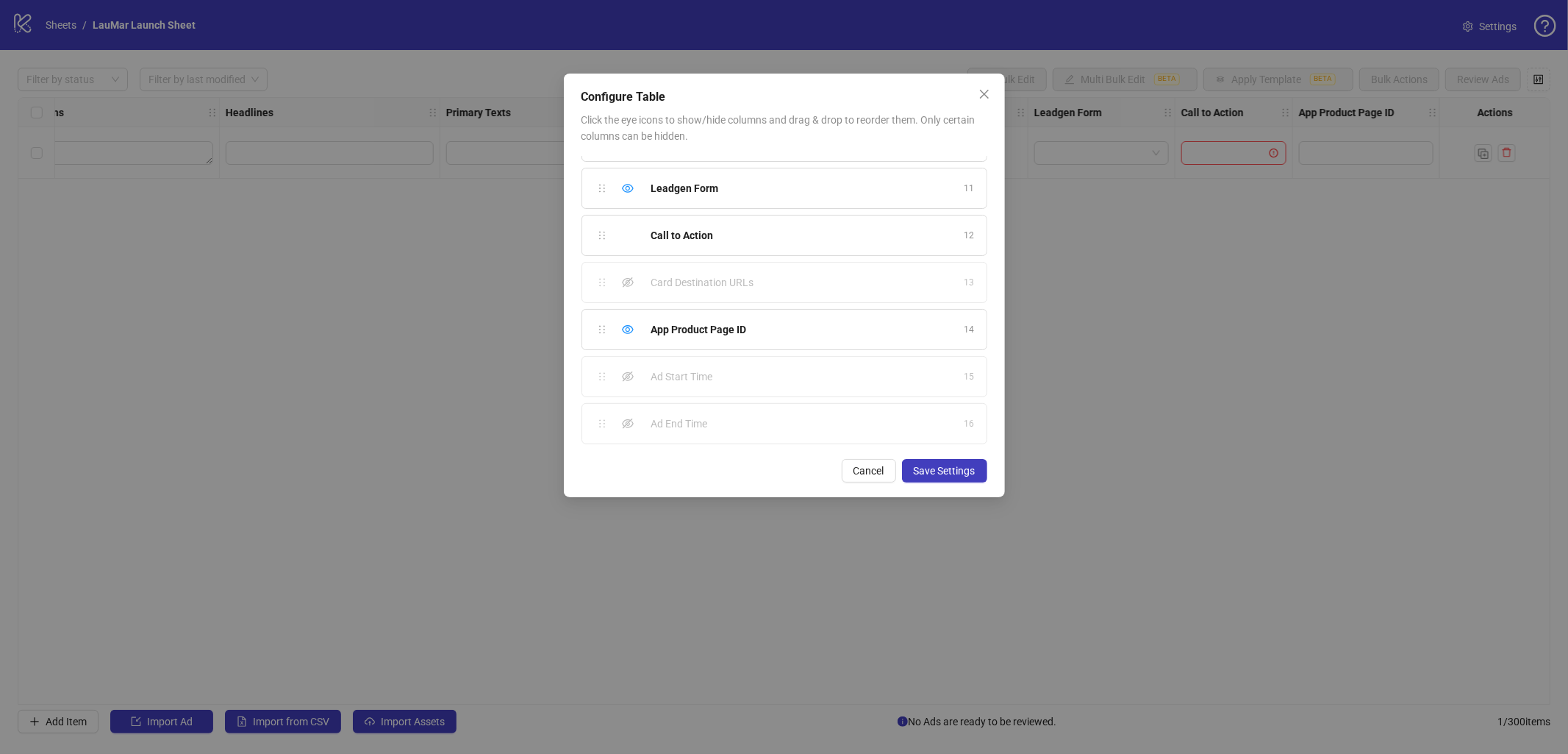
scroll to position [460, 0]
click at [632, 372] on icon "eye-invisible" at bounding box center [628, 376] width 12 height 10
click at [625, 418] on icon "eye-invisible" at bounding box center [628, 423] width 12 height 12
click at [960, 477] on button "Save Settings" at bounding box center [944, 470] width 85 height 24
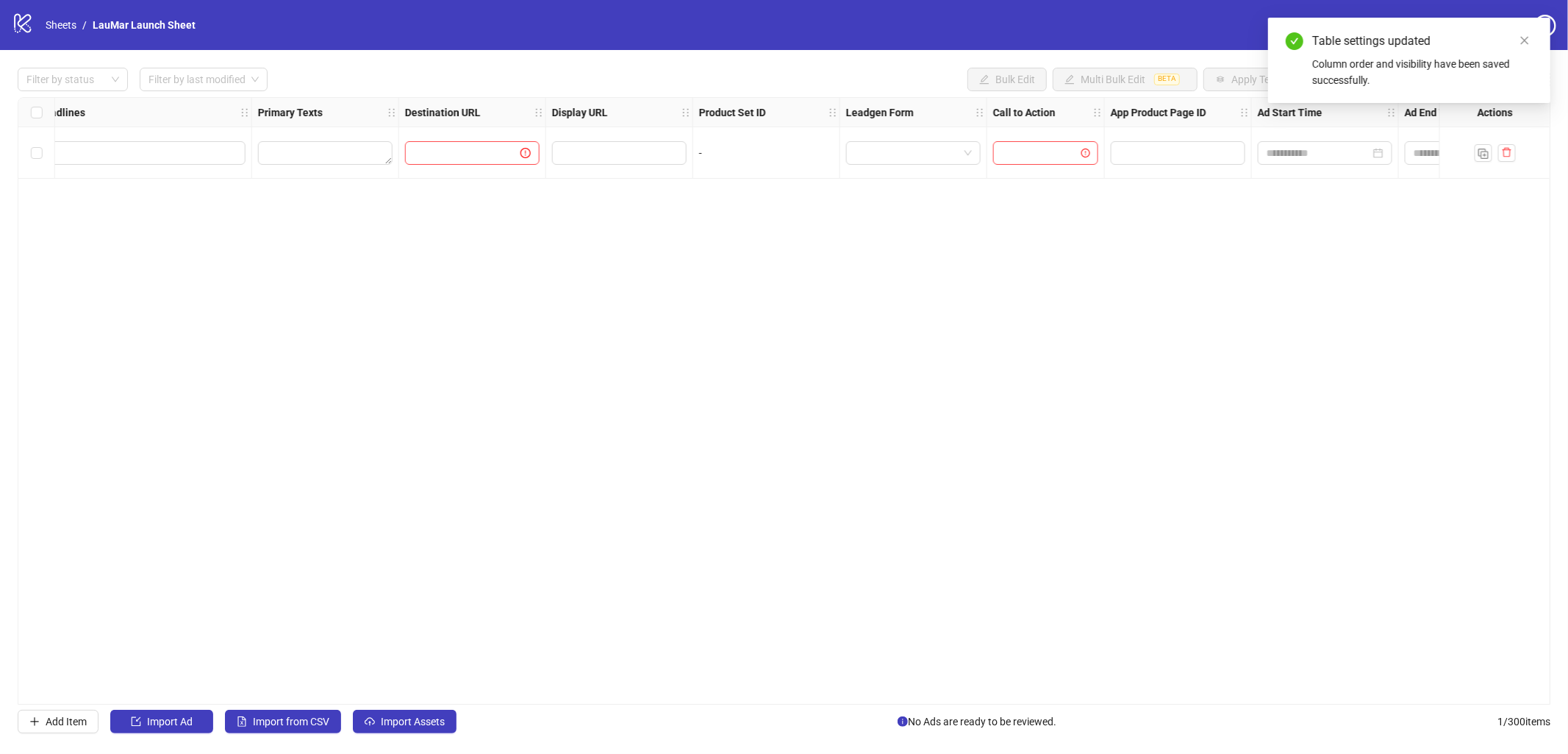
scroll to position [0, 1166]
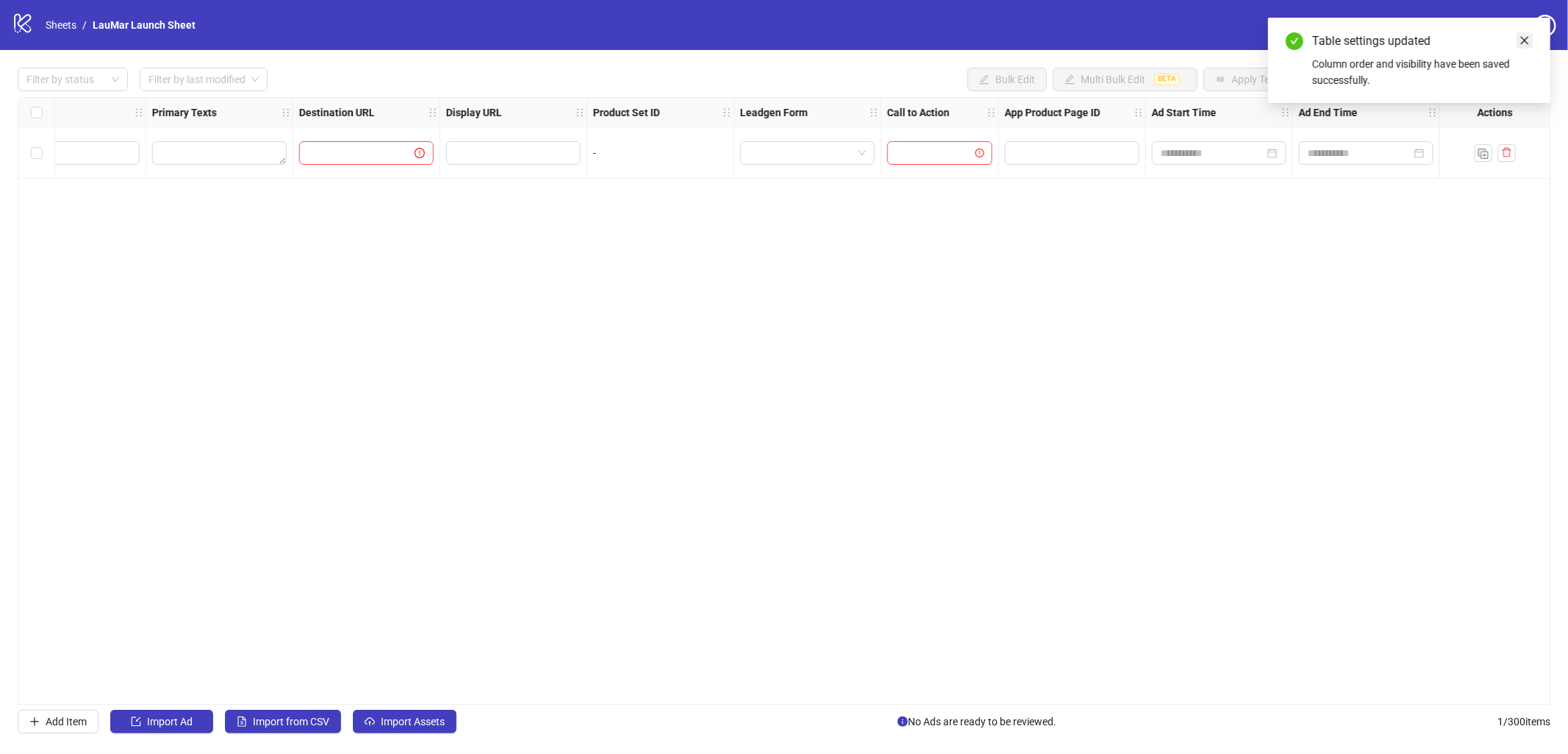
click at [1529, 43] on icon "close" at bounding box center [1524, 40] width 10 height 10
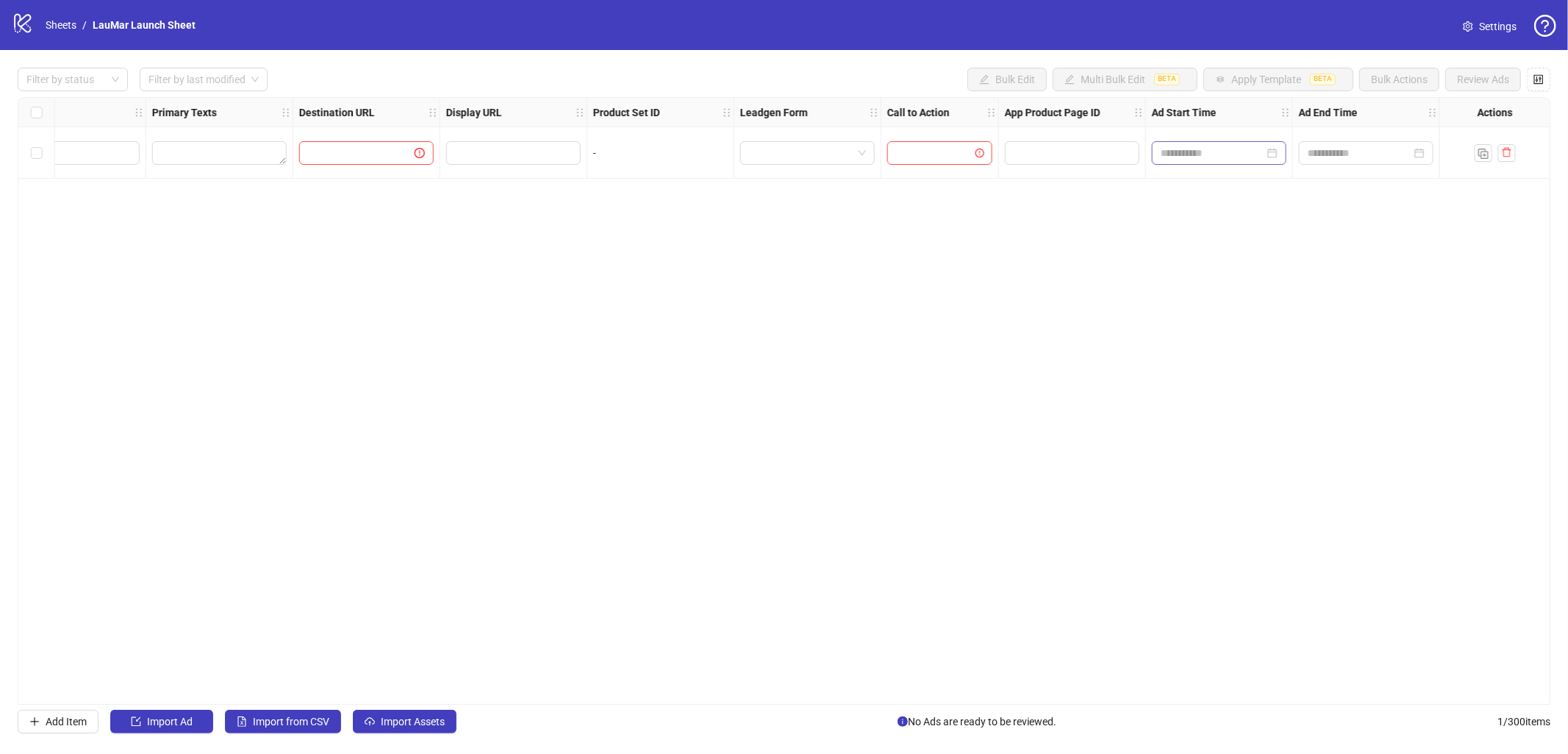
click at [1272, 159] on div at bounding box center [1219, 153] width 117 height 17
